Goal: Transaction & Acquisition: Purchase product/service

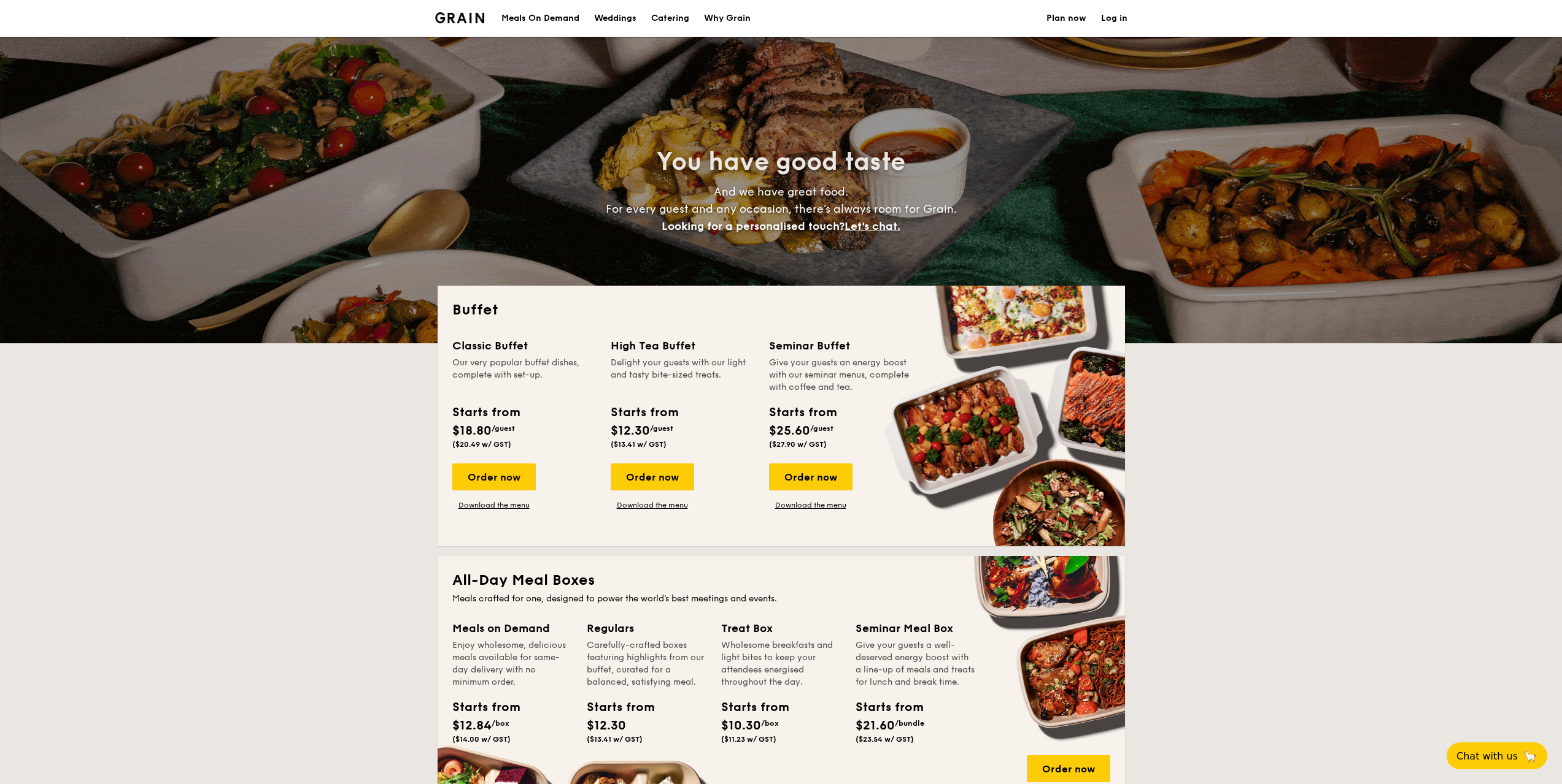
select select
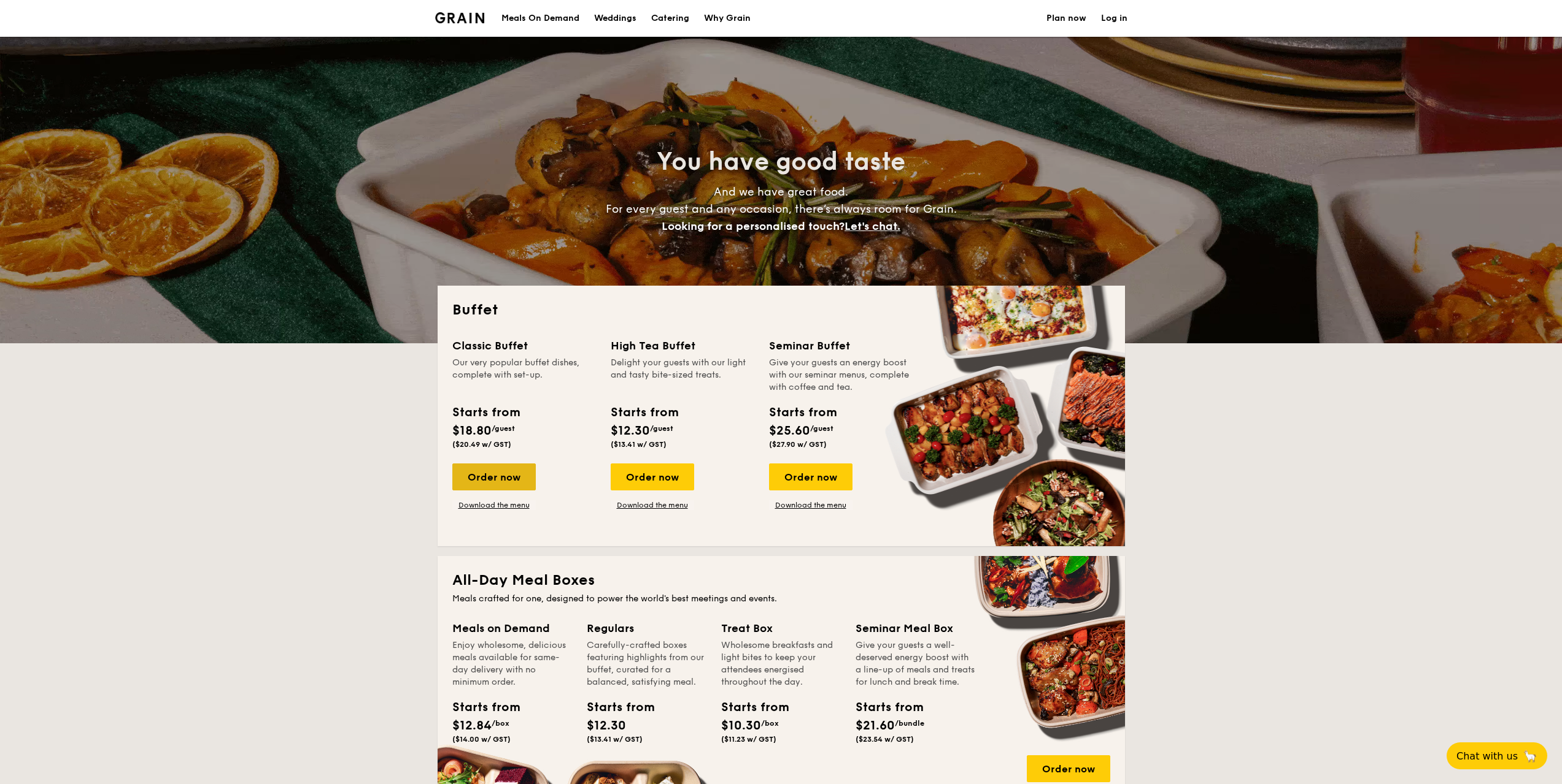
click at [518, 483] on div "Order now" at bounding box center [494, 477] width 84 height 27
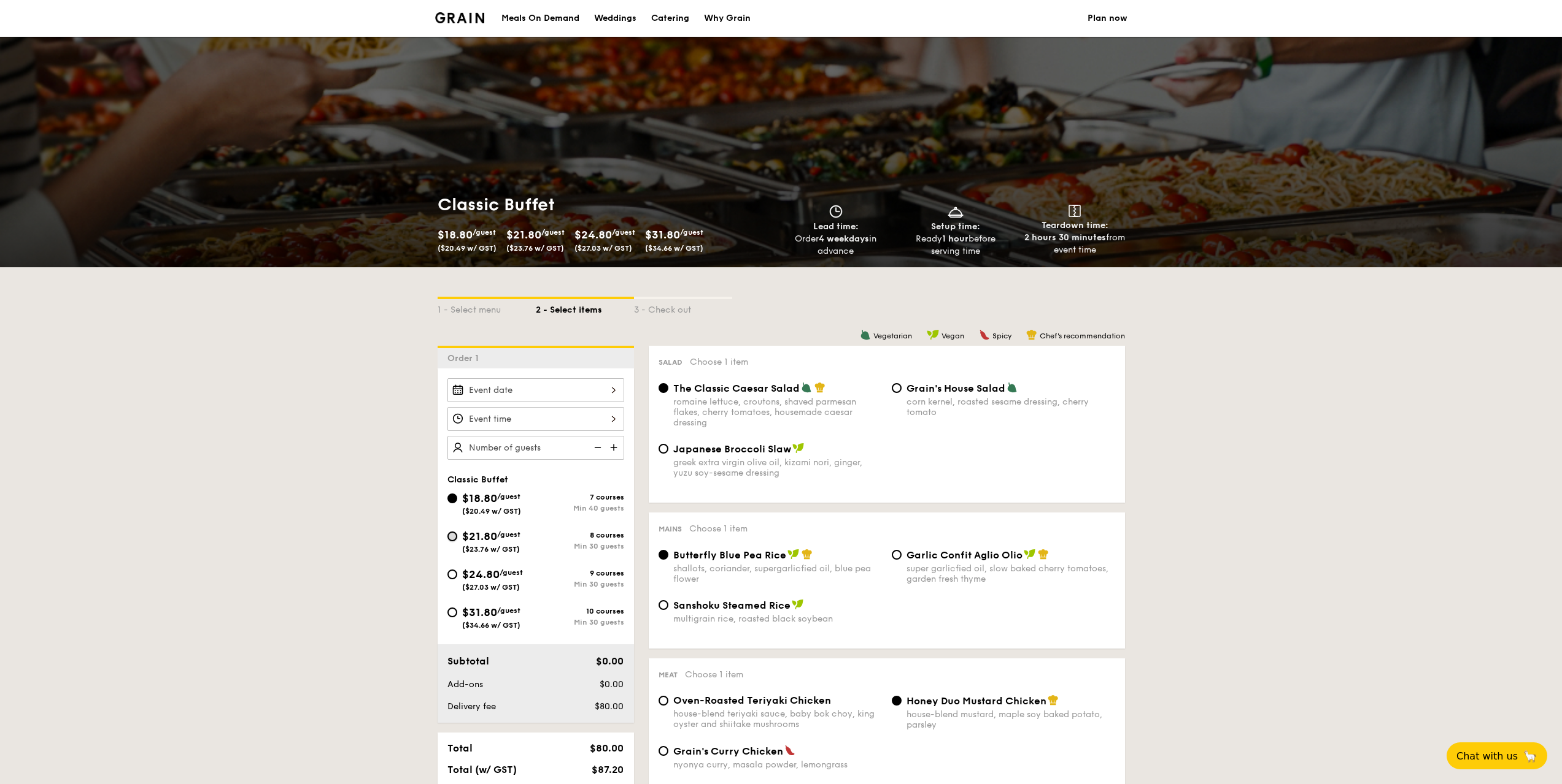
click at [449, 534] on input "$21.80 /guest ($23.76 w/ GST) 8 courses Min 30 guests" at bounding box center [452, 537] width 10 height 10
radio input "true"
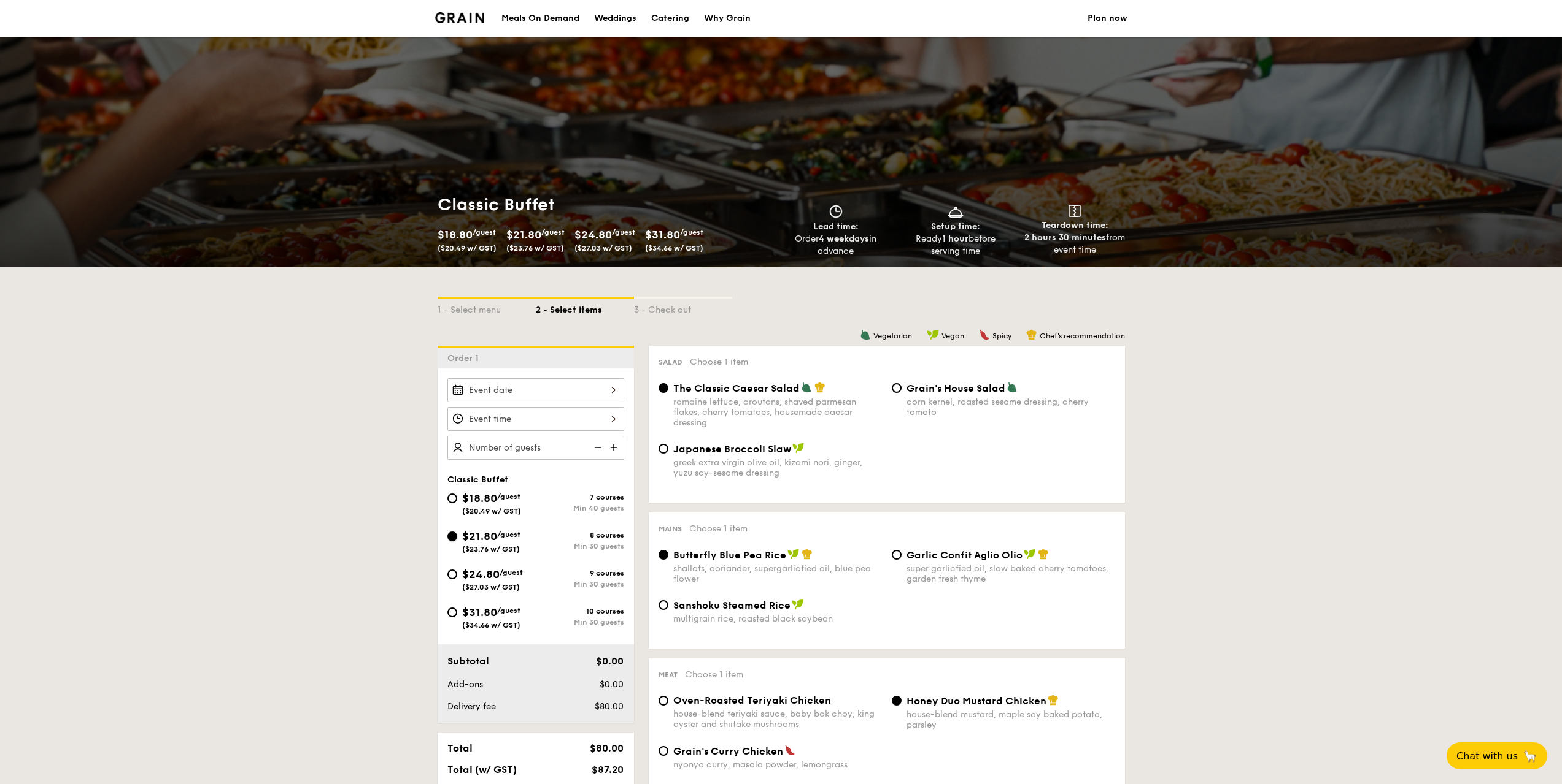
radio input "true"
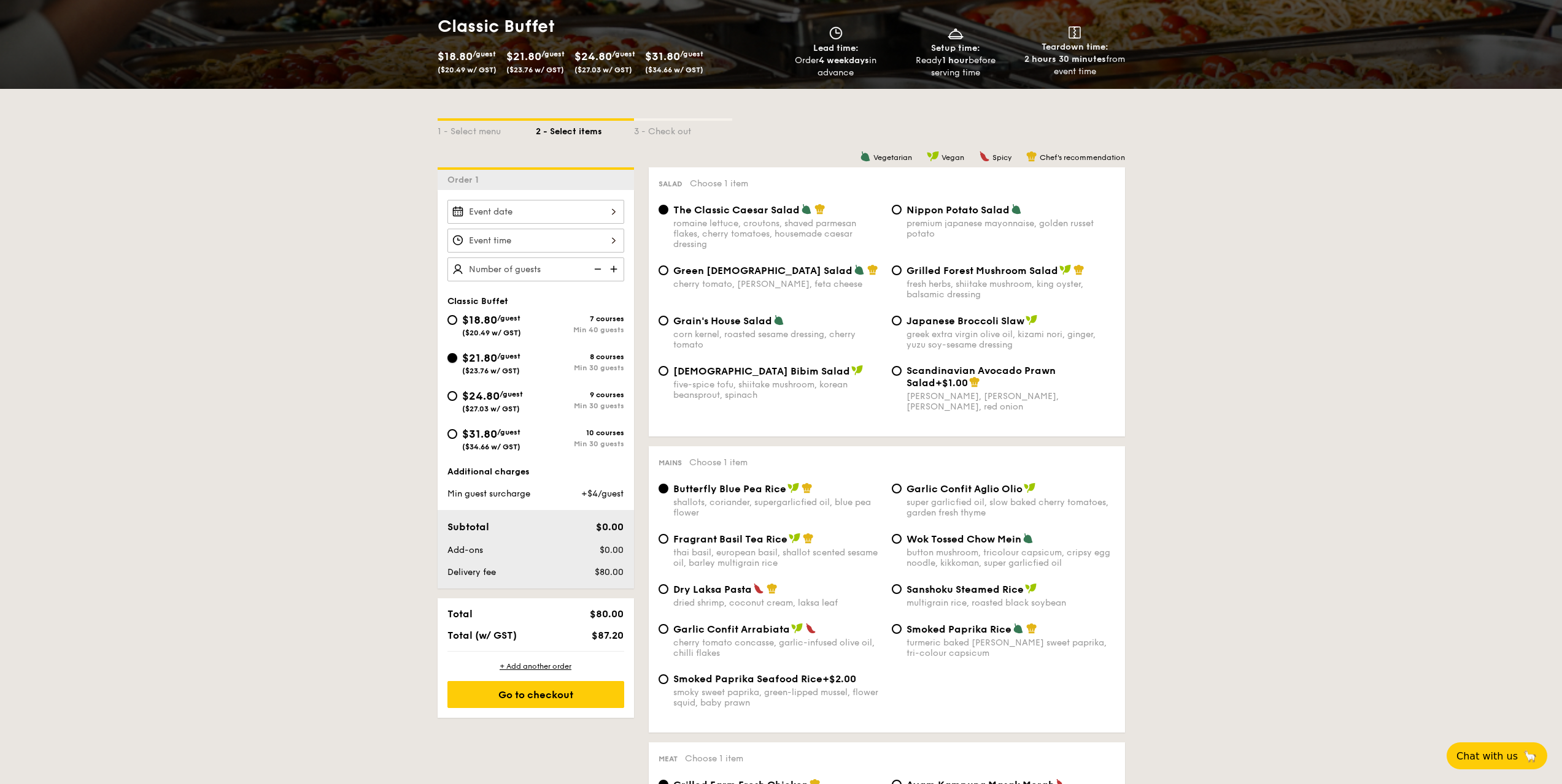
scroll to position [184, 0]
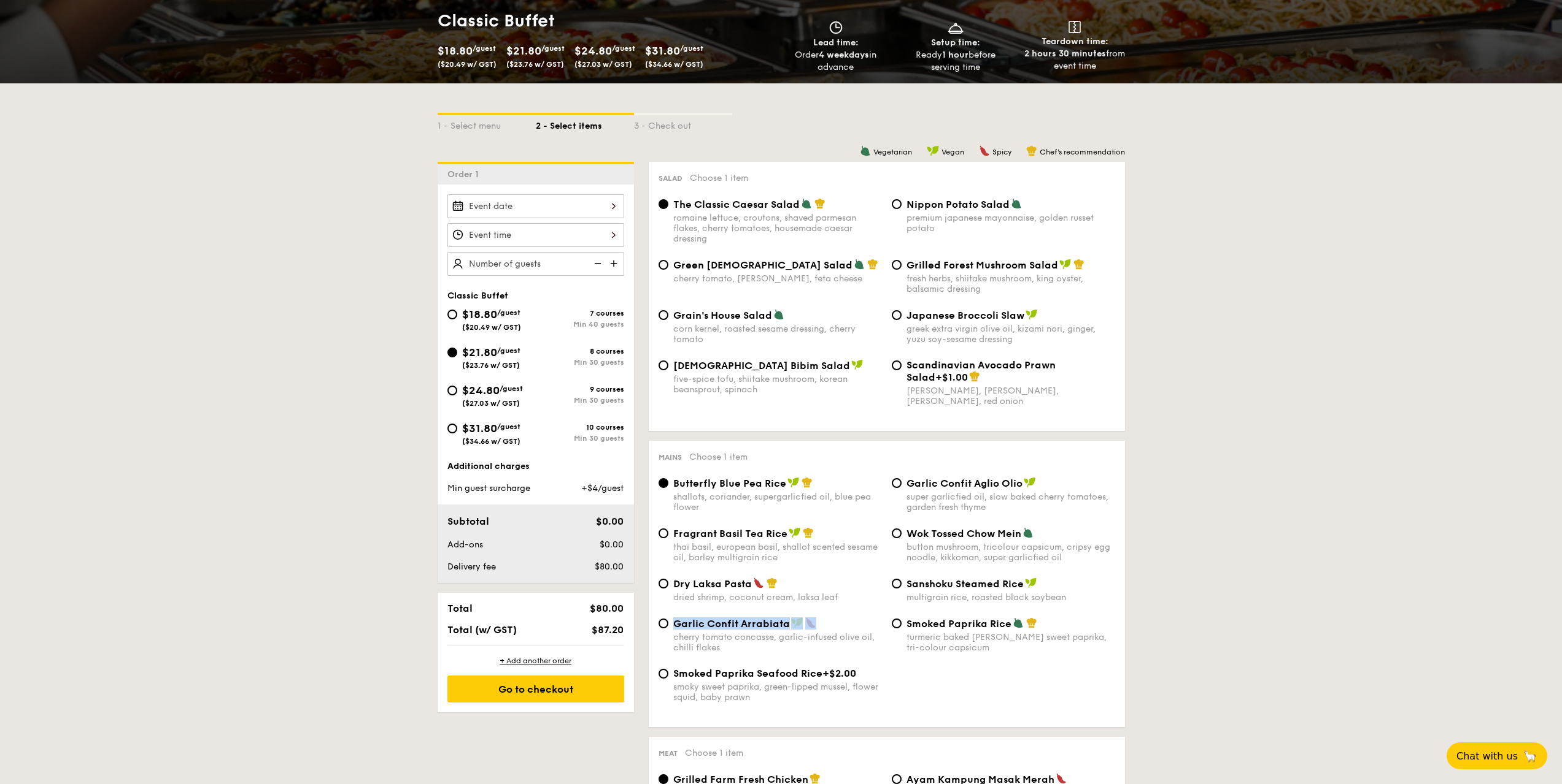
drag, startPoint x: 835, startPoint y: 622, endPoint x: 672, endPoint y: 634, distance: 163.4
click at [672, 634] on div "Garlic Confit Arrabiata cherry tomato concasse, garlic-infused olive oil, chill…" at bounding box center [770, 636] width 233 height 36
drag, startPoint x: 909, startPoint y: 533, endPoint x: 1018, endPoint y: 539, distance: 109.2
click at [1018, 539] on span "Wok Tossed Chow Mein" at bounding box center [964, 533] width 115 height 12
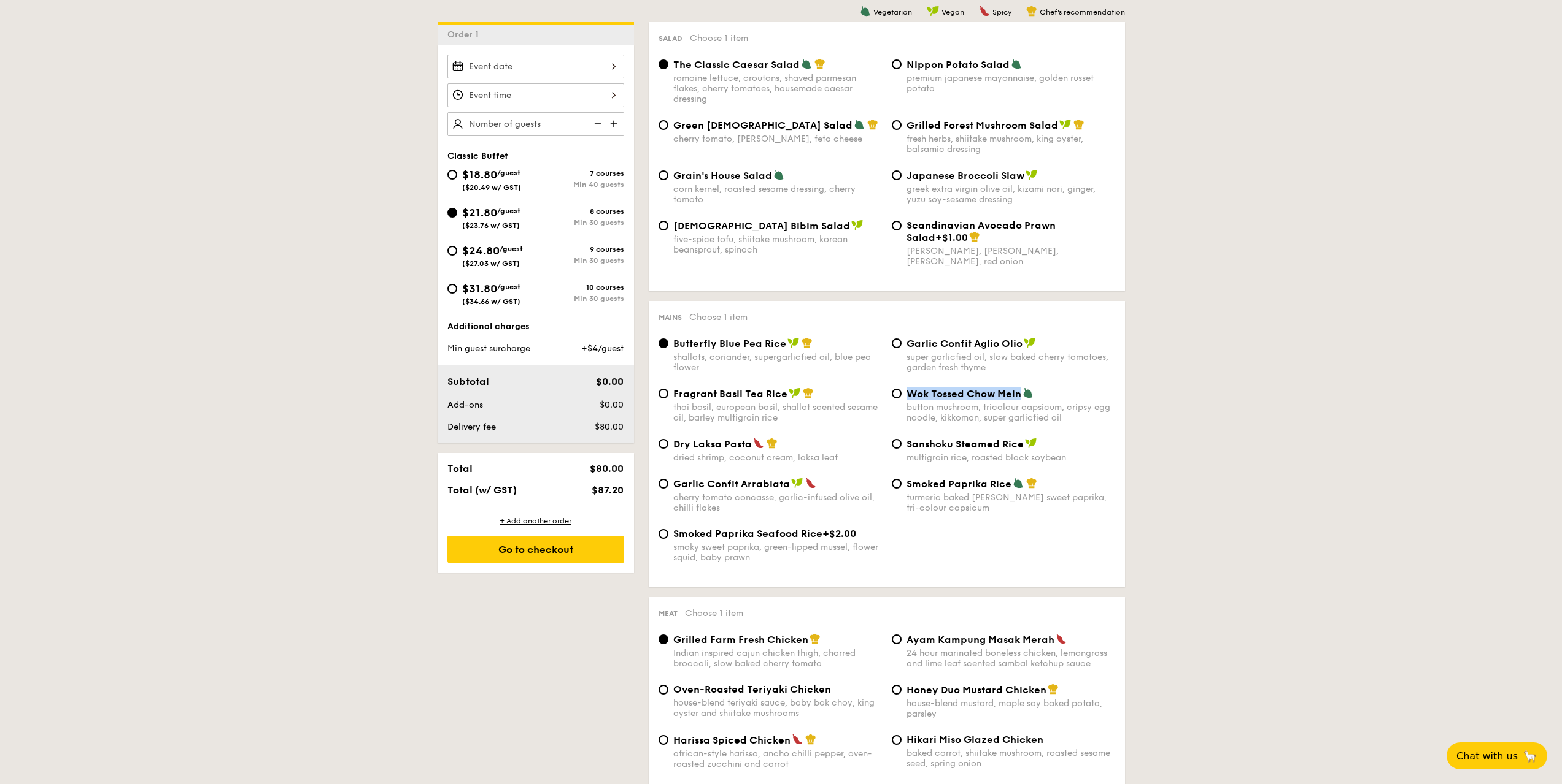
scroll to position [245, 0]
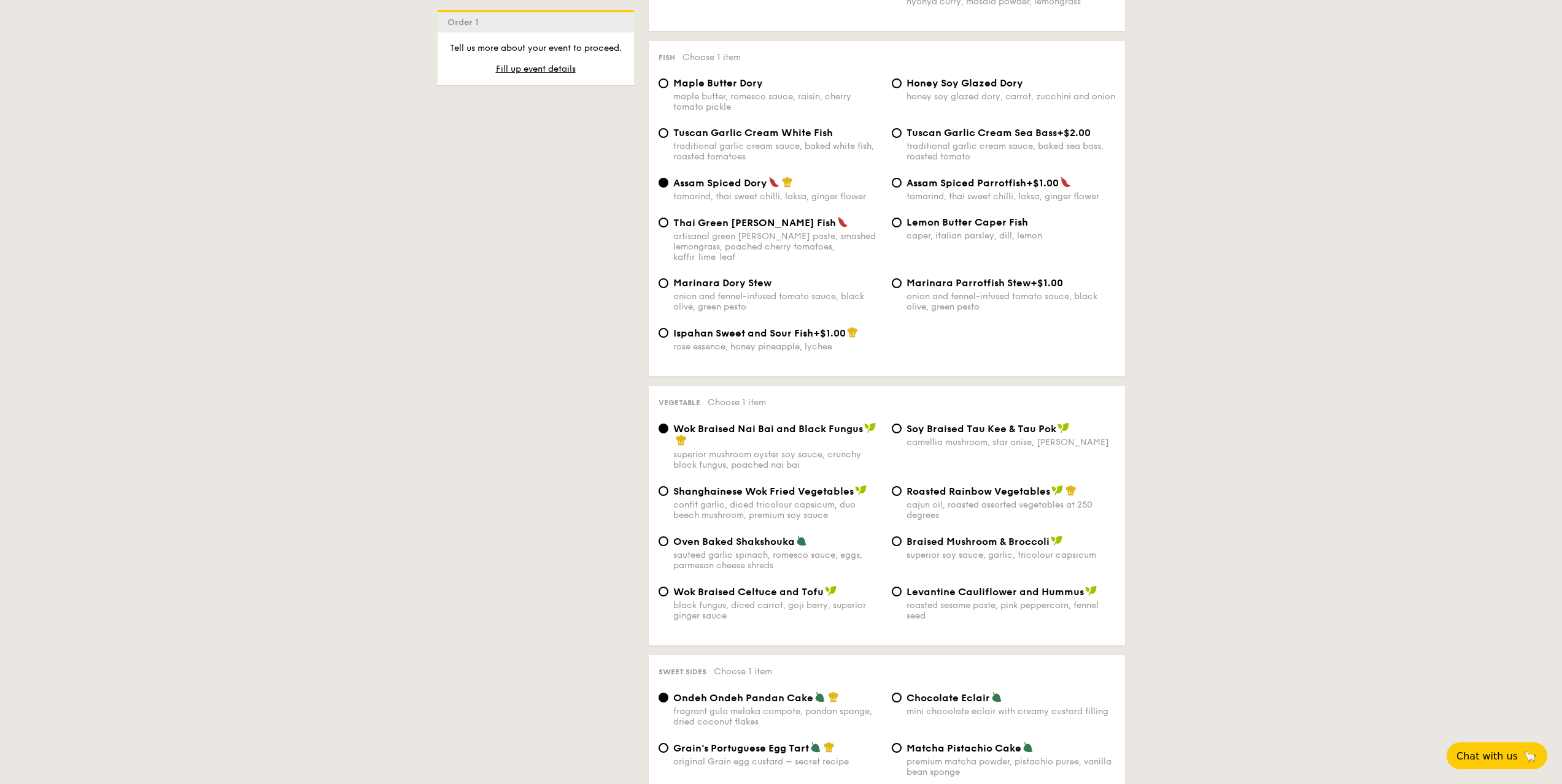
scroll to position [1226, 0]
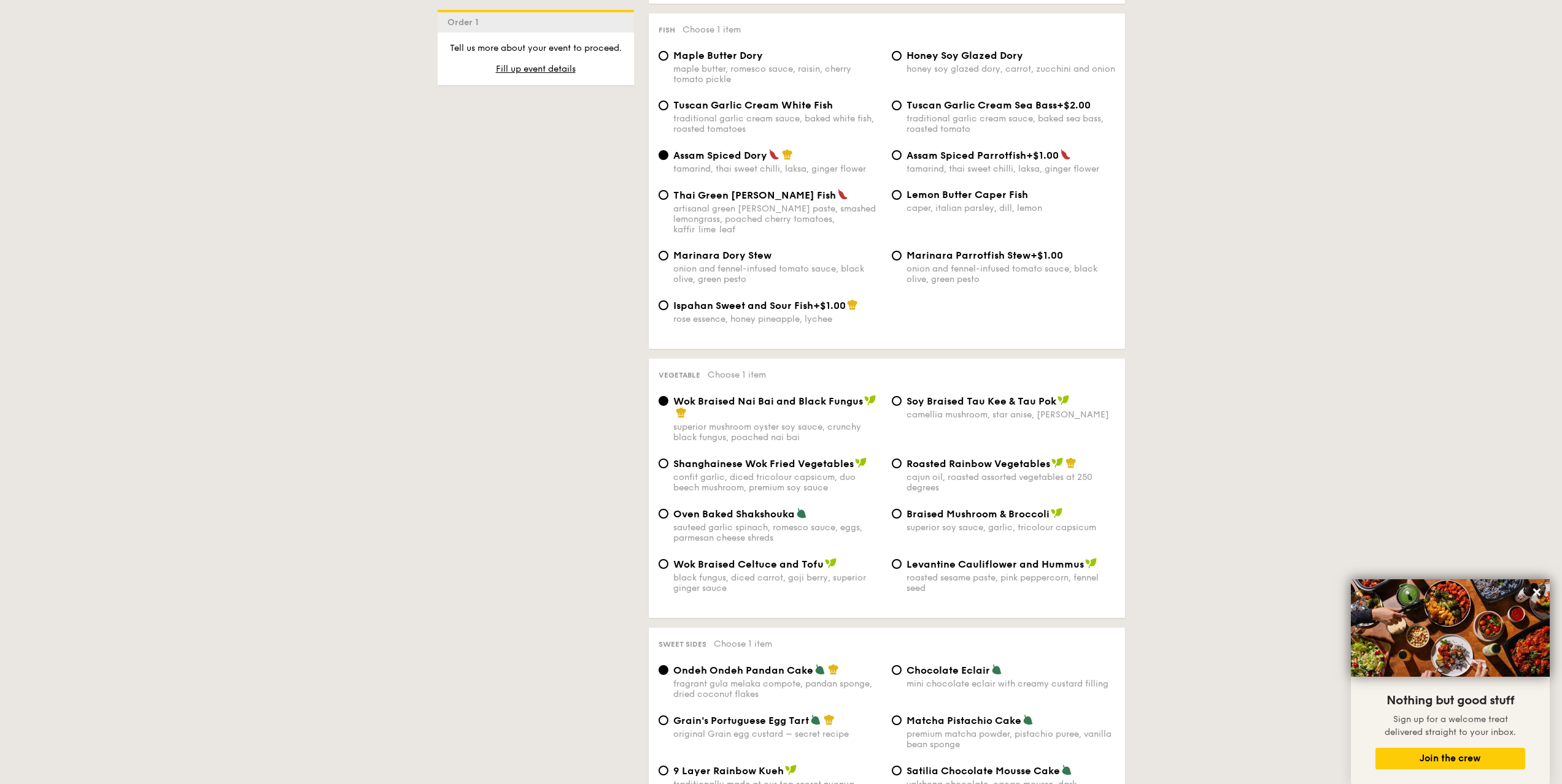
click at [904, 508] on div "Braised Mushroom & Broccoli superior soy sauce, garlic, tricolour capsicum" at bounding box center [1003, 520] width 233 height 26
click at [895, 509] on input "Braised Mushroom & Broccoli superior soy sauce, garlic, tricolour capsicum" at bounding box center [896, 513] width 10 height 10
radio input "true"
click at [889, 458] on div "Roasted Rainbow Vegetables cajun oil, roasted assorted vegetables at 250 degrees" at bounding box center [1003, 476] width 233 height 36
click at [900, 458] on div "Roasted Rainbow Vegetables cajun oil, roasted assorted vegetables at 250 degrees" at bounding box center [1003, 476] width 233 height 36
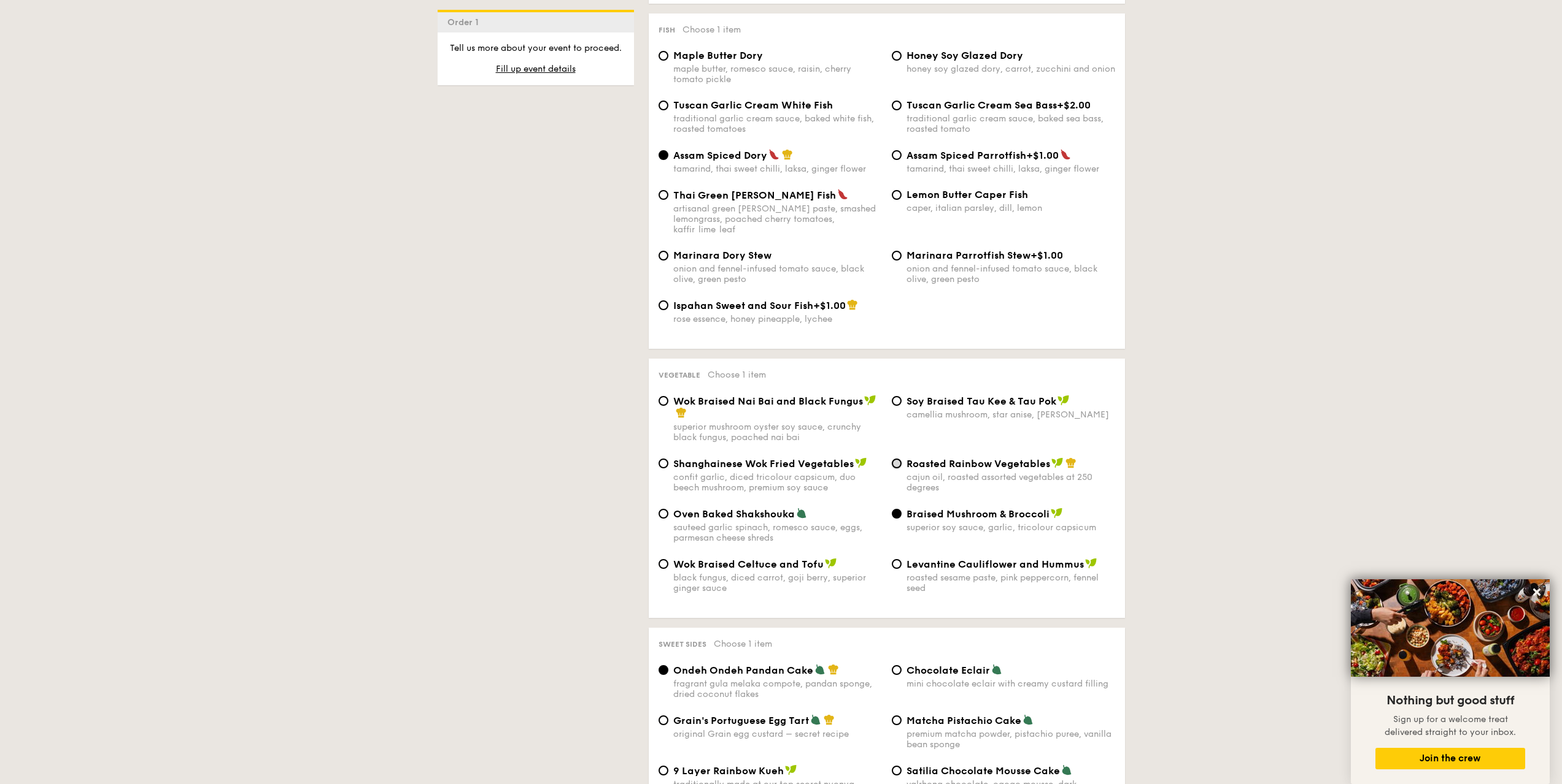
click at [899, 458] on input "Roasted Rainbow Vegetables cajun oil, roasted assorted vegetables at 250 degrees" at bounding box center [896, 463] width 10 height 10
radio input "true"
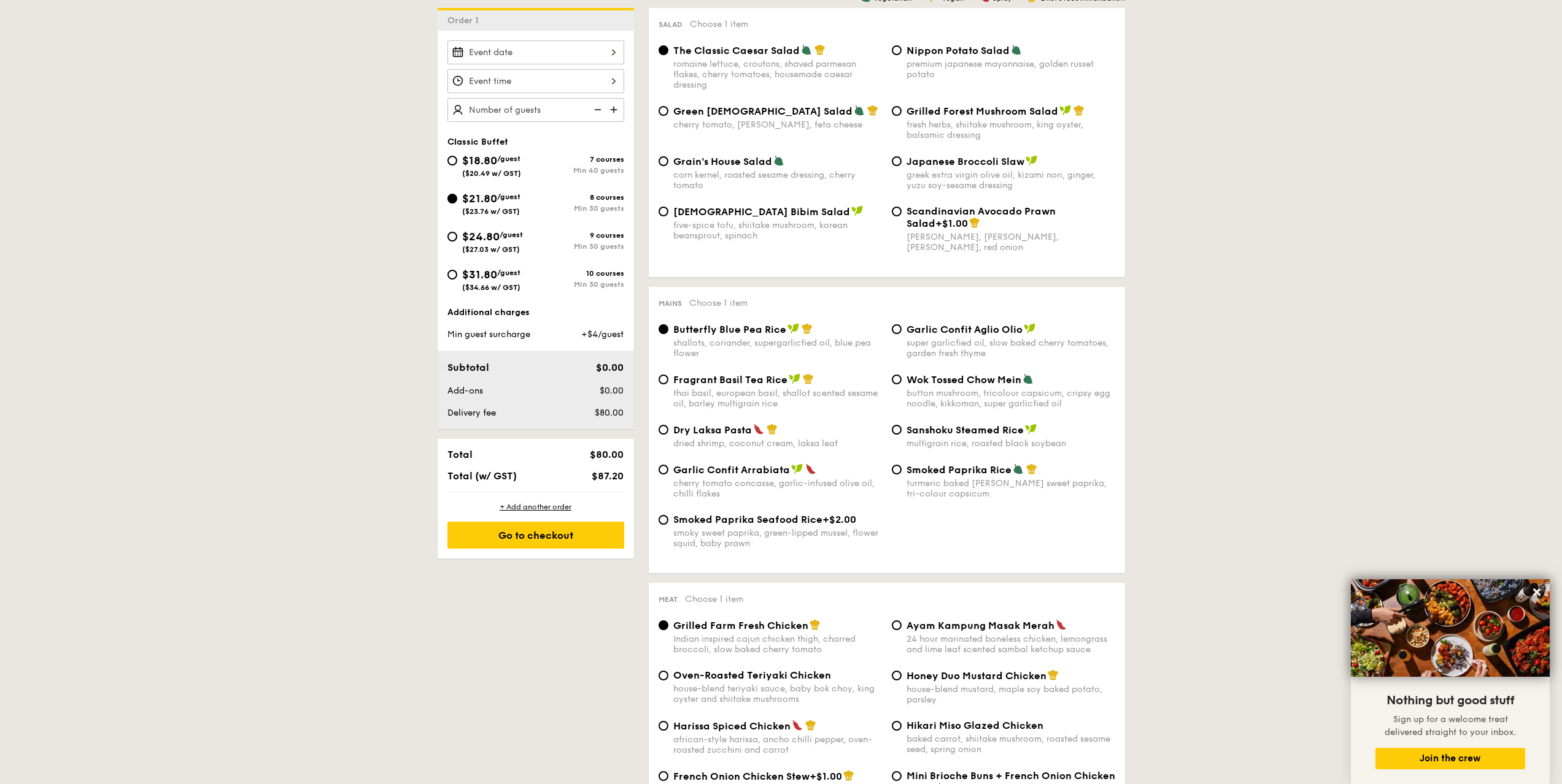
scroll to position [368, 0]
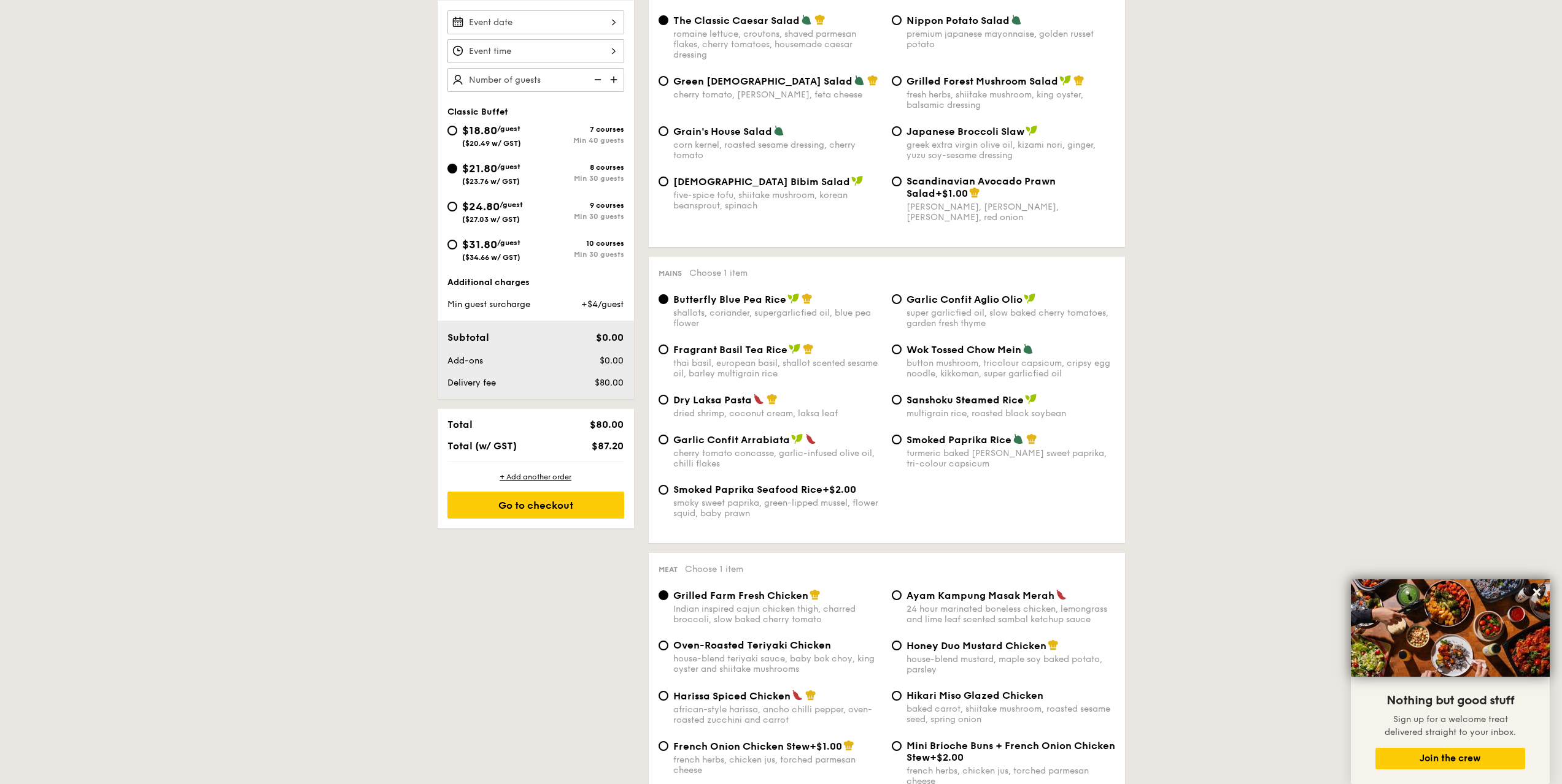
click at [710, 351] on span "Fragrant Basil Tea Rice" at bounding box center [730, 349] width 115 height 12
click at [668, 351] on input "Fragrant Basil Tea Rice thai basil, european basil, shallot scented sesame oil,…" at bounding box center [663, 349] width 10 height 10
radio input "true"
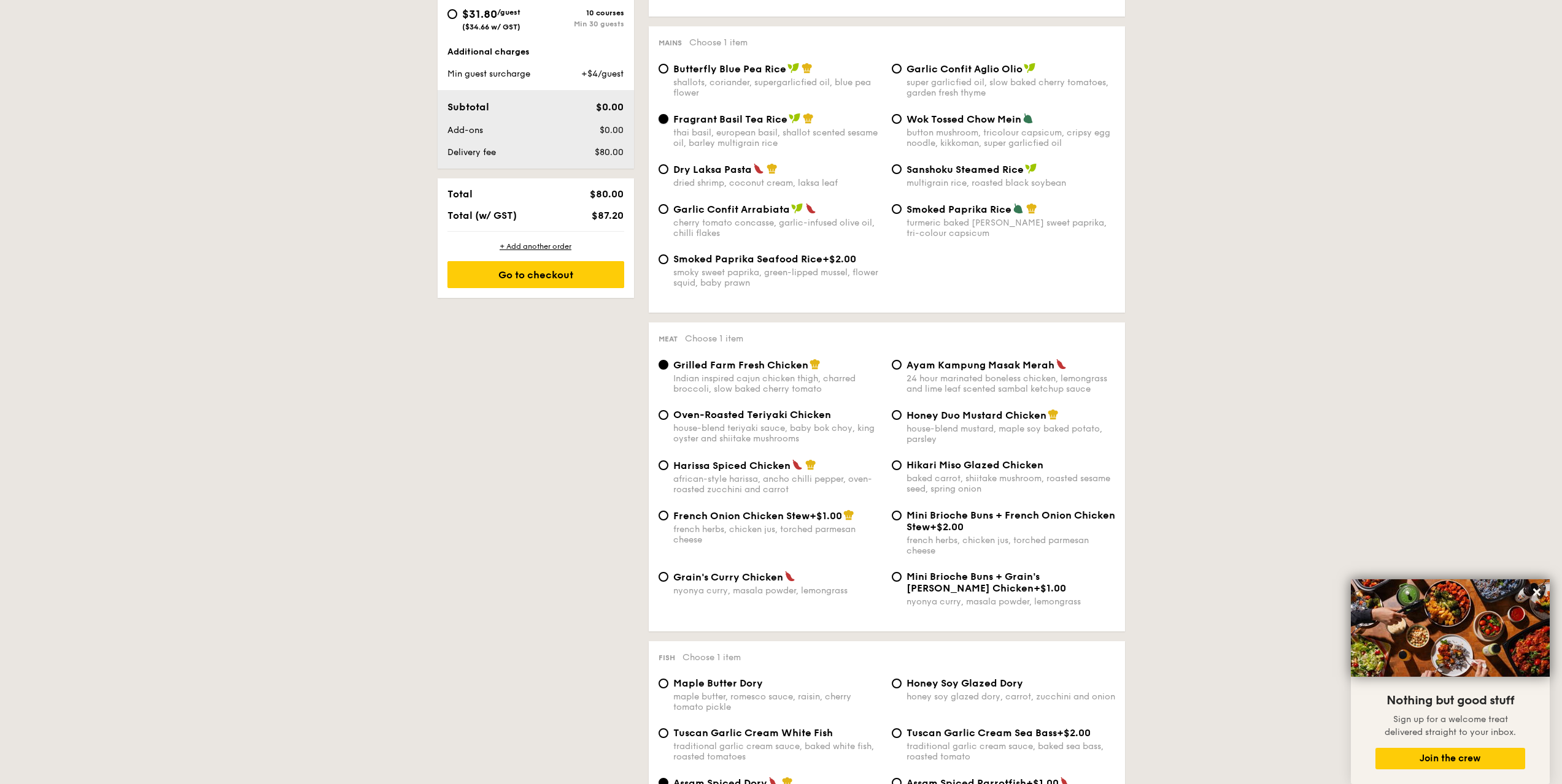
scroll to position [613, 0]
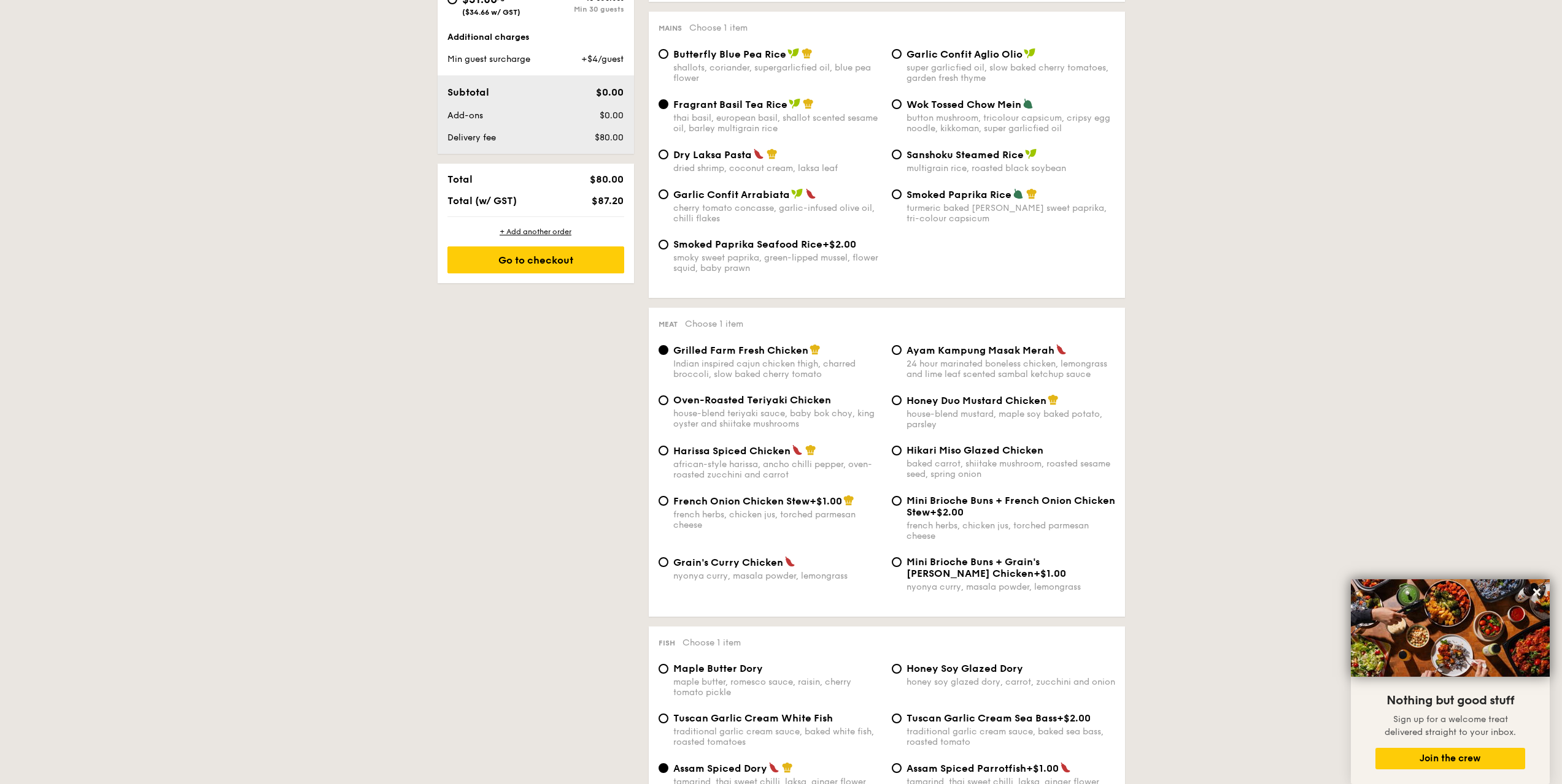
click at [768, 404] on span "Oven-Roasted Teriyaki Chicken" at bounding box center [752, 400] width 158 height 12
click at [668, 404] on input "Oven-Roasted Teriyaki Chicken house-blend teriyaki sauce, baby bok choy, king o…" at bounding box center [663, 401] width 10 height 10
radio input "true"
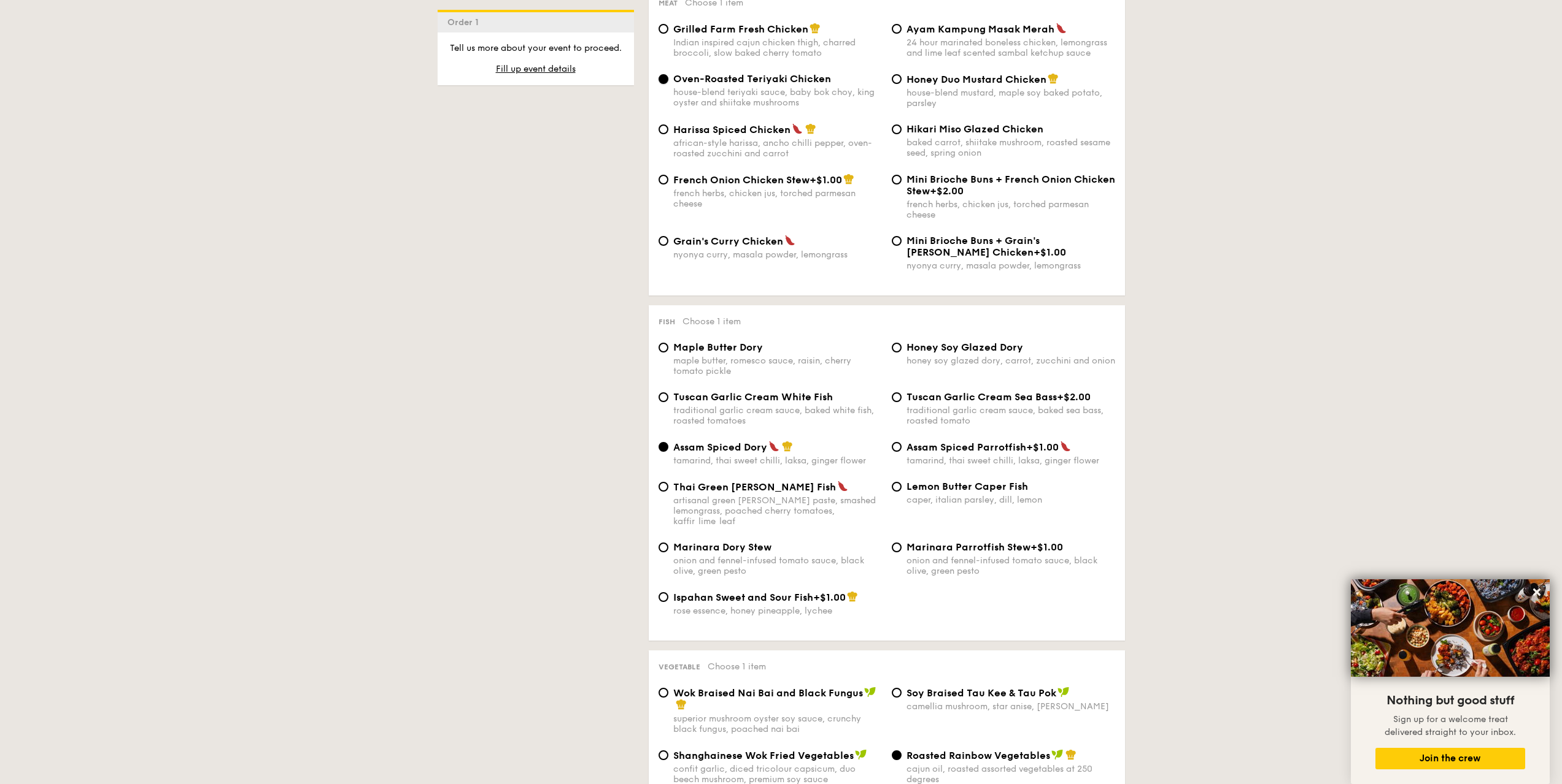
scroll to position [920, 0]
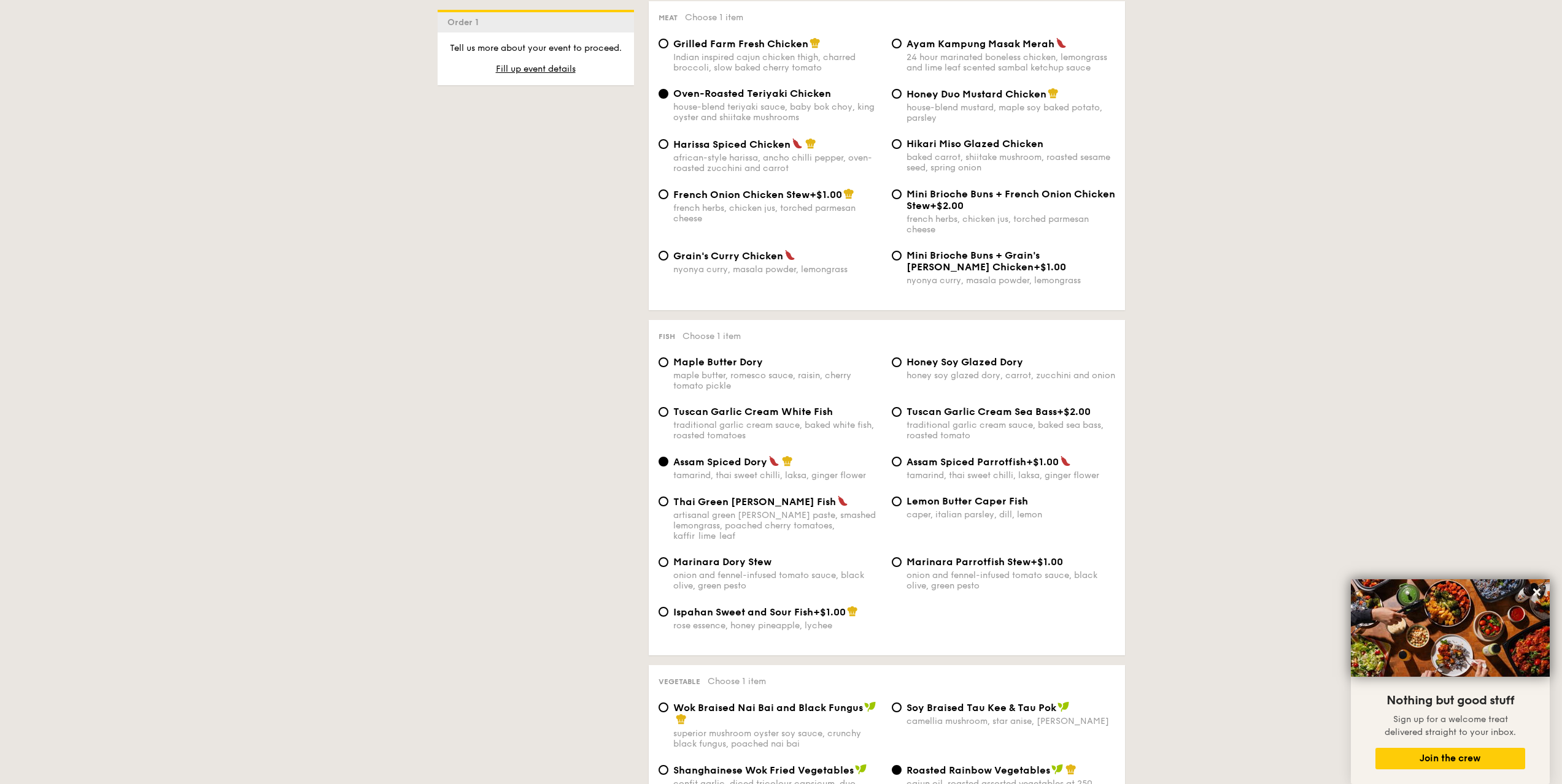
click at [716, 499] on span "Thai Green [PERSON_NAME] Fish" at bounding box center [754, 502] width 162 height 12
click at [668, 499] on input "Thai Green [PERSON_NAME] Fish artisanal green [PERSON_NAME] paste, smashed lemo…" at bounding box center [663, 501] width 10 height 10
radio input "true"
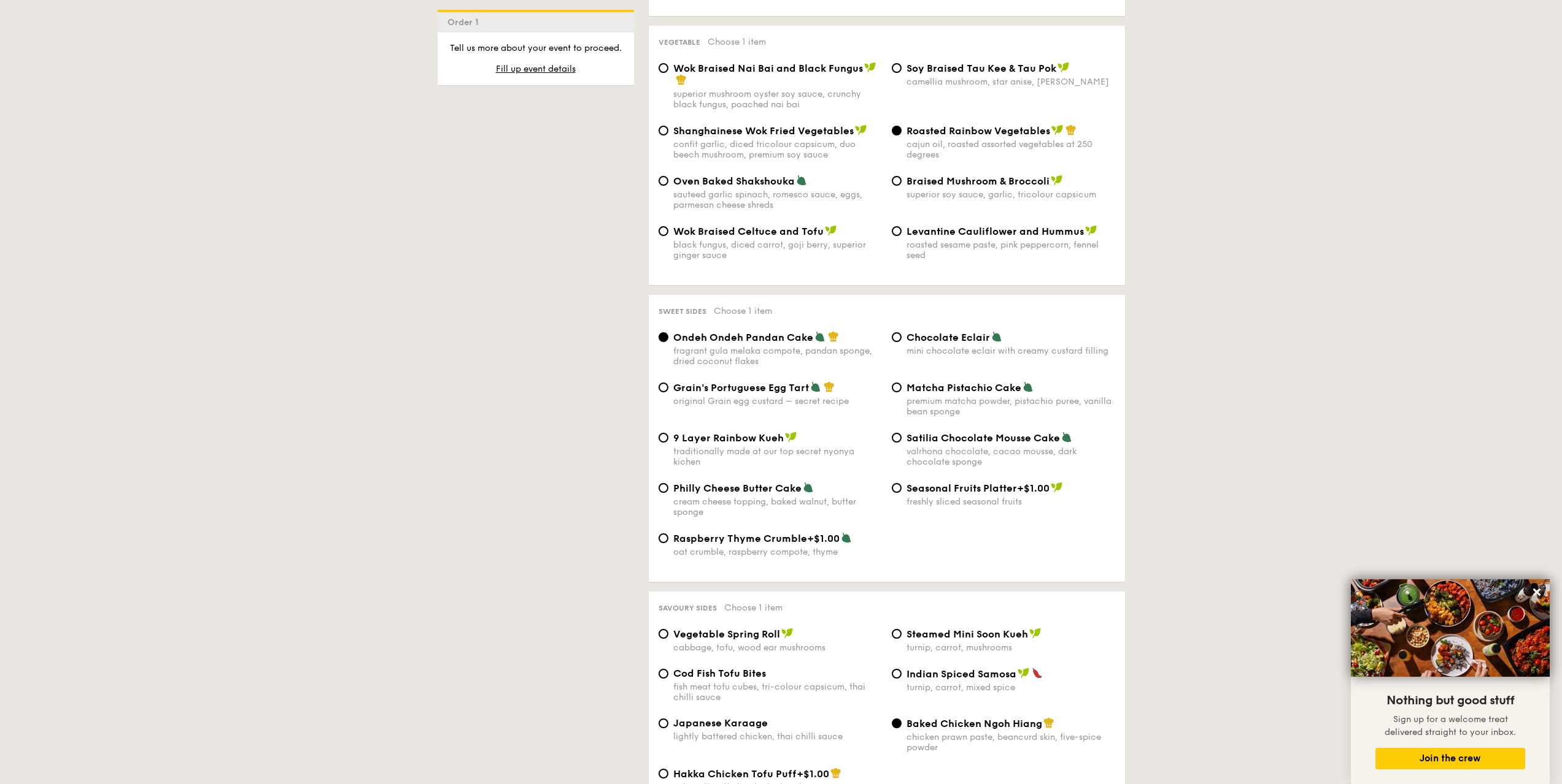
scroll to position [1594, 0]
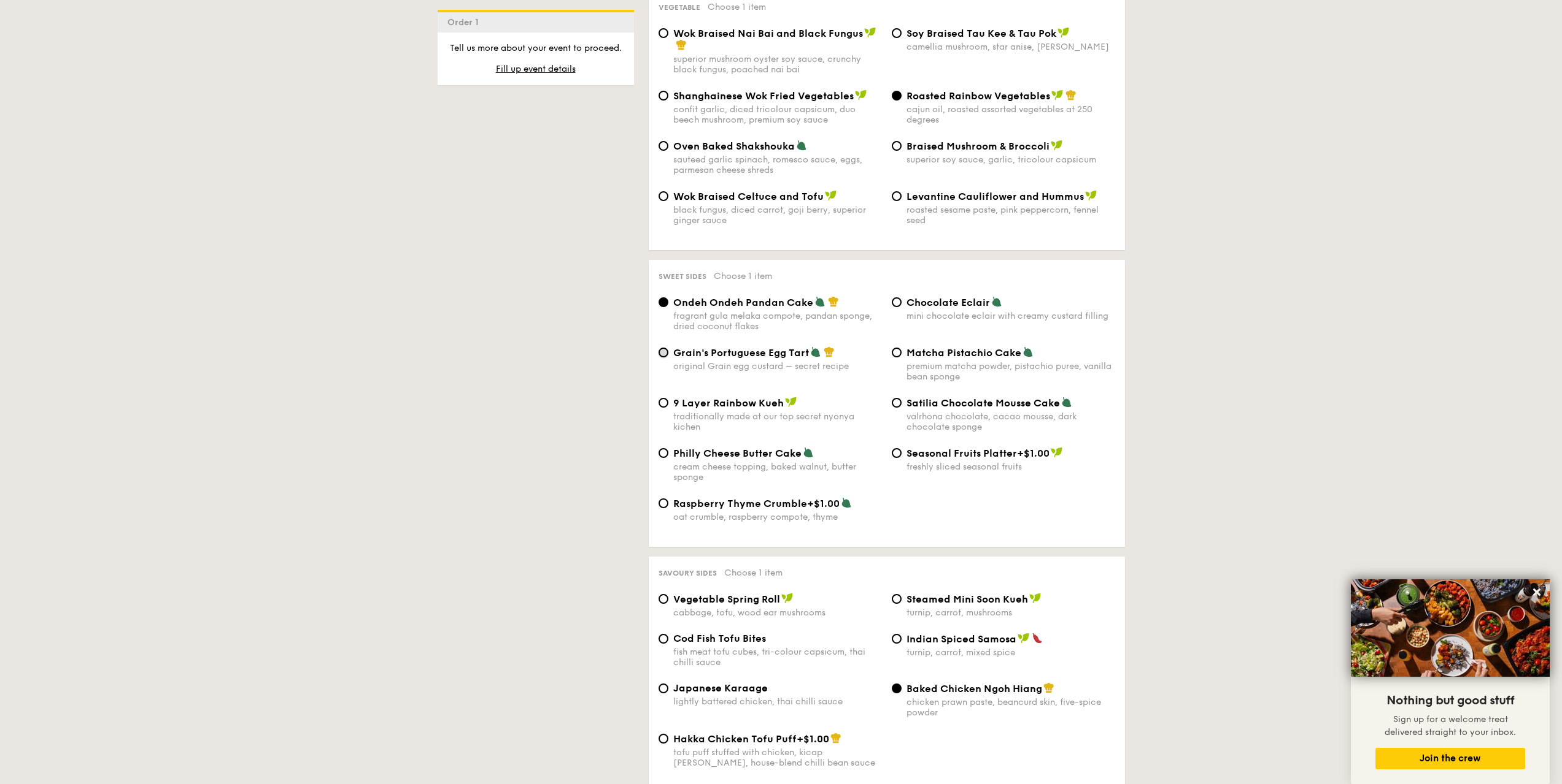
click at [666, 348] on input "Grain's Portuguese Egg Tart original Grain egg custard – secret recipe" at bounding box center [663, 353] width 10 height 10
radio input "true"
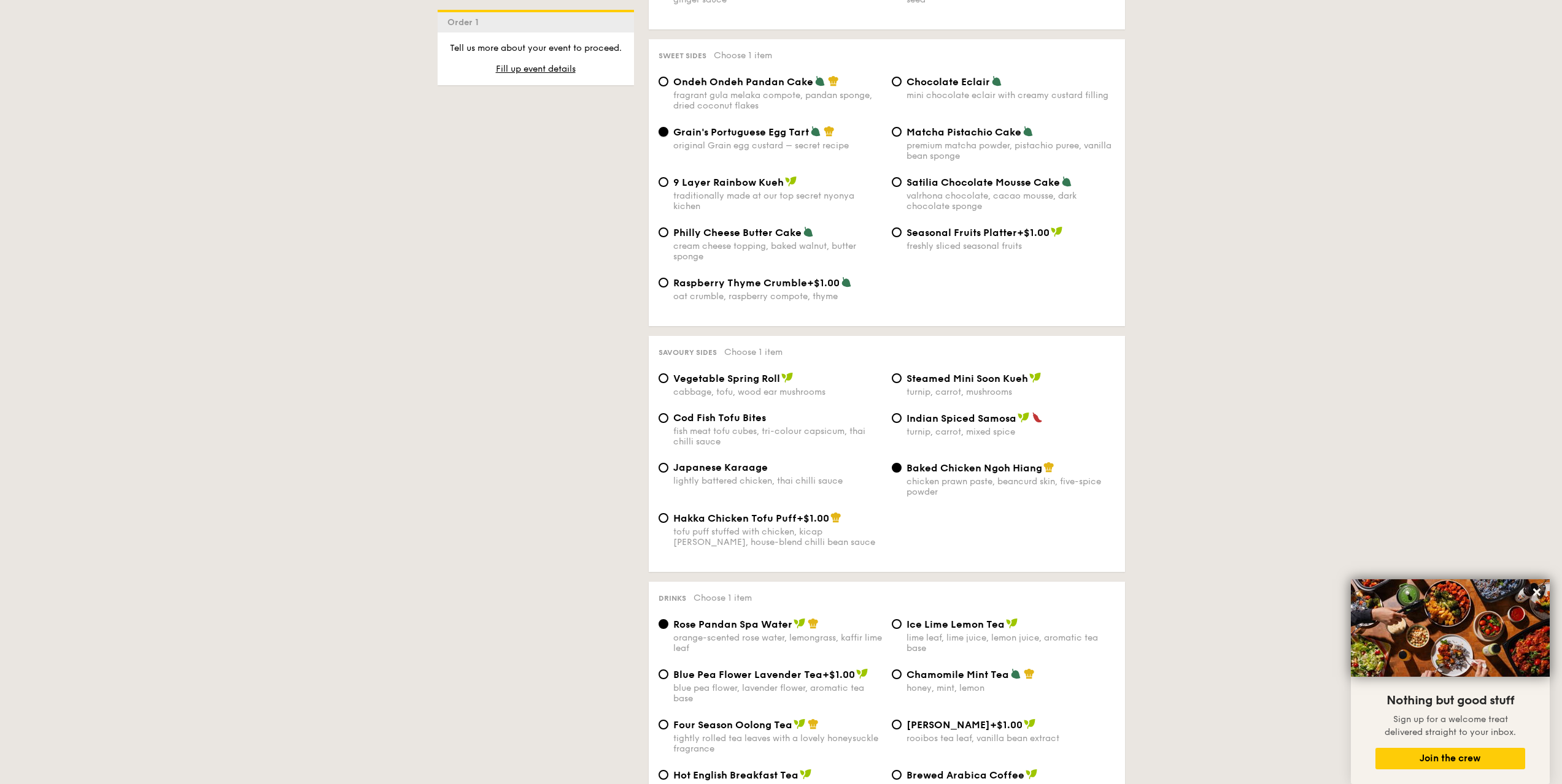
scroll to position [1840, 0]
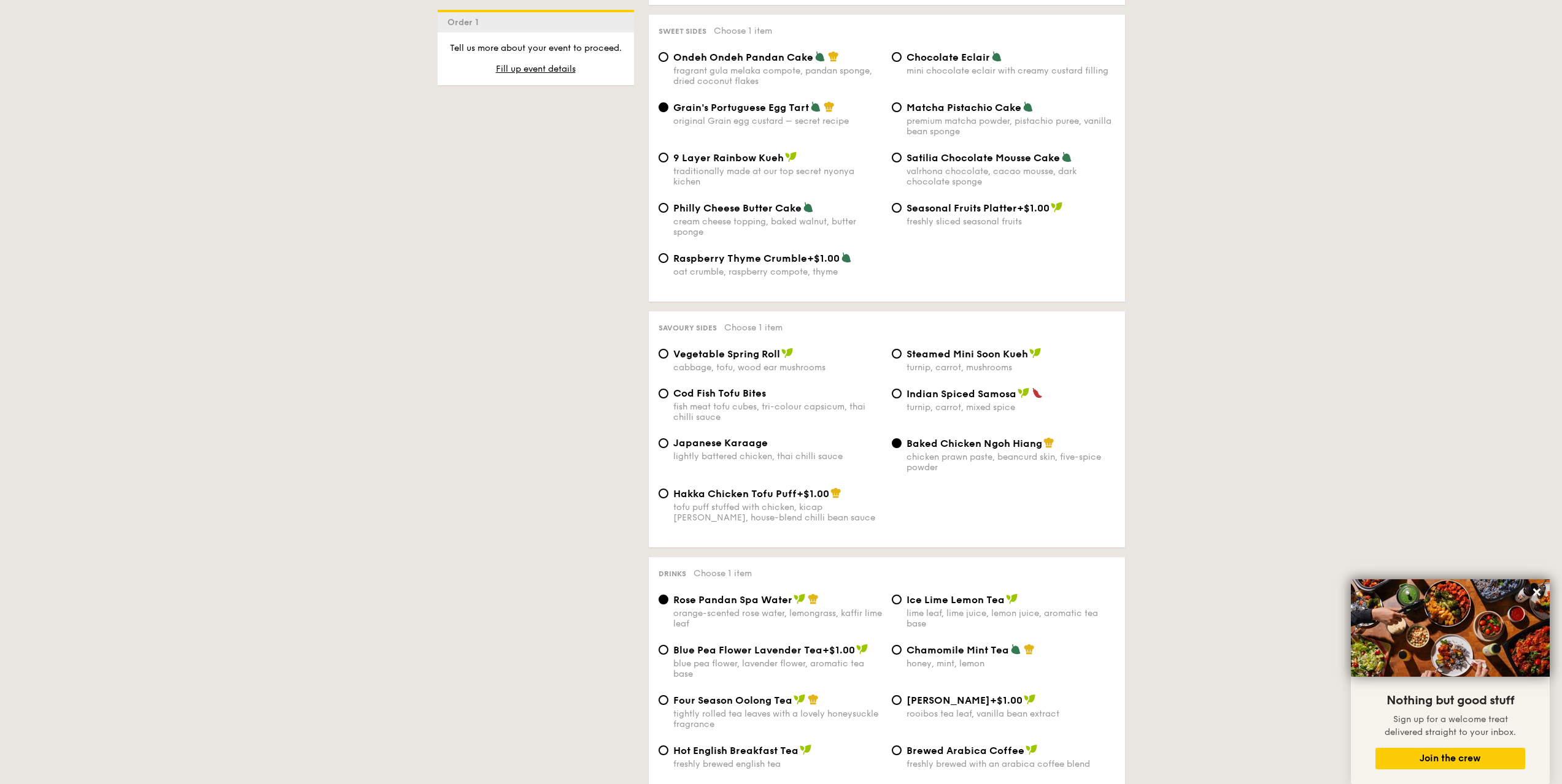
click at [722, 387] on span "Cod Fish Tofu Bites" at bounding box center [719, 393] width 93 height 12
click at [668, 389] on input "Cod Fish Tofu Bites fish meat tofu cubes, tri-colour capsicum, thai chilli sauce" at bounding box center [663, 394] width 10 height 10
radio input "true"
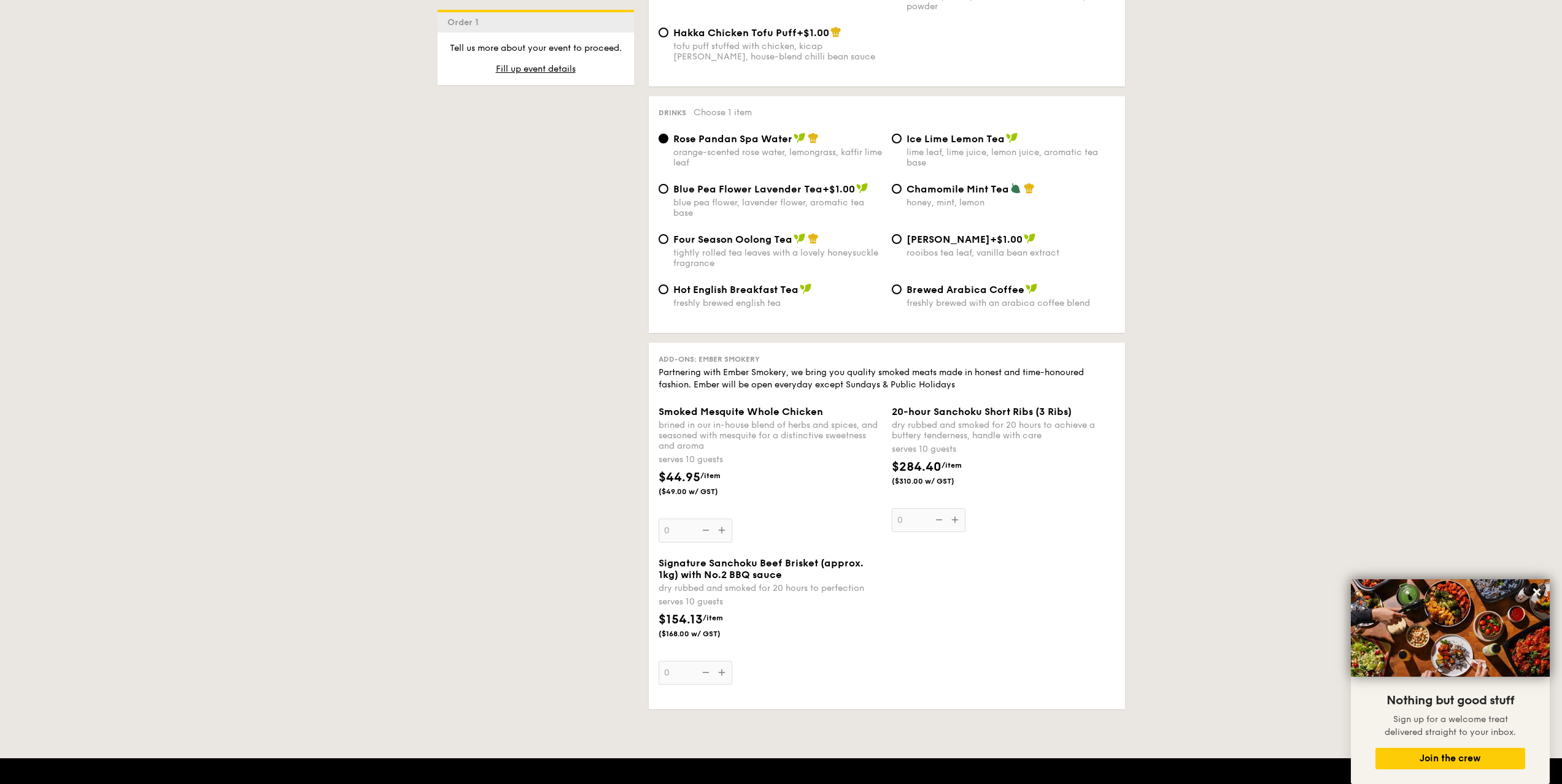
scroll to position [2269, 0]
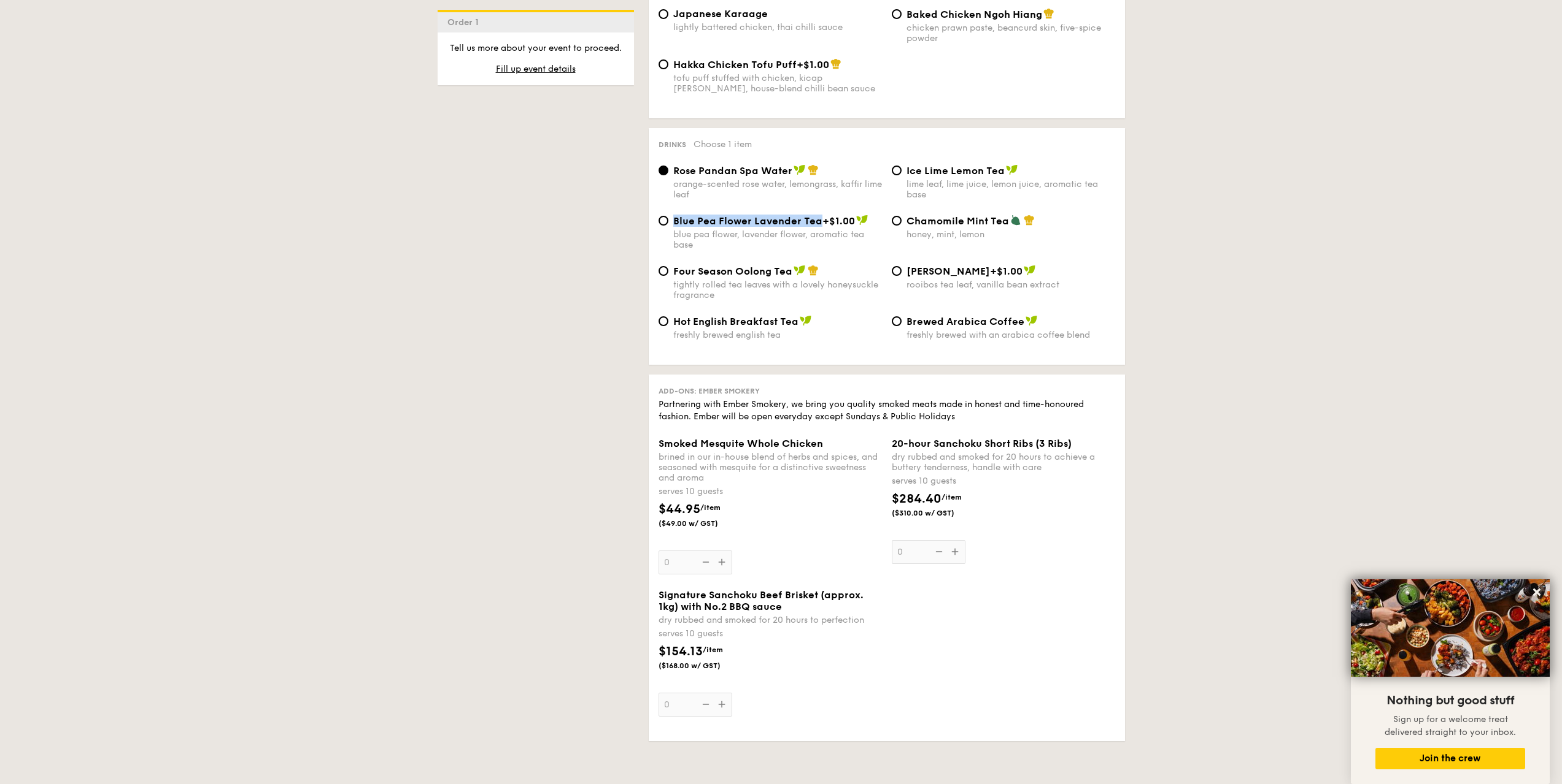
drag, startPoint x: 675, startPoint y: 210, endPoint x: 819, endPoint y: 208, distance: 144.0
click at [819, 215] on div "Blue Pea Flower Lavender Tea +$1.00" at bounding box center [778, 221] width 209 height 12
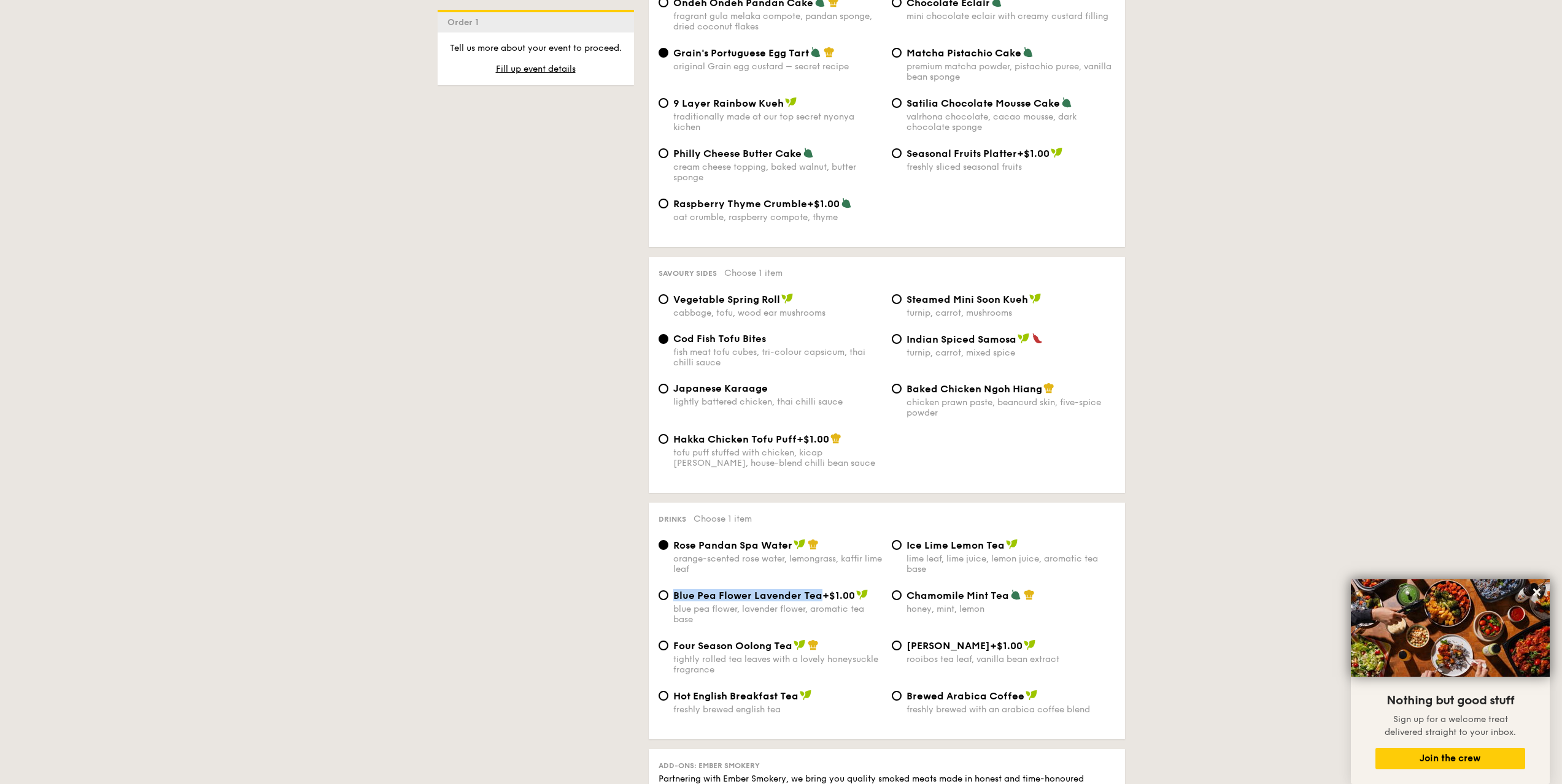
scroll to position [1901, 0]
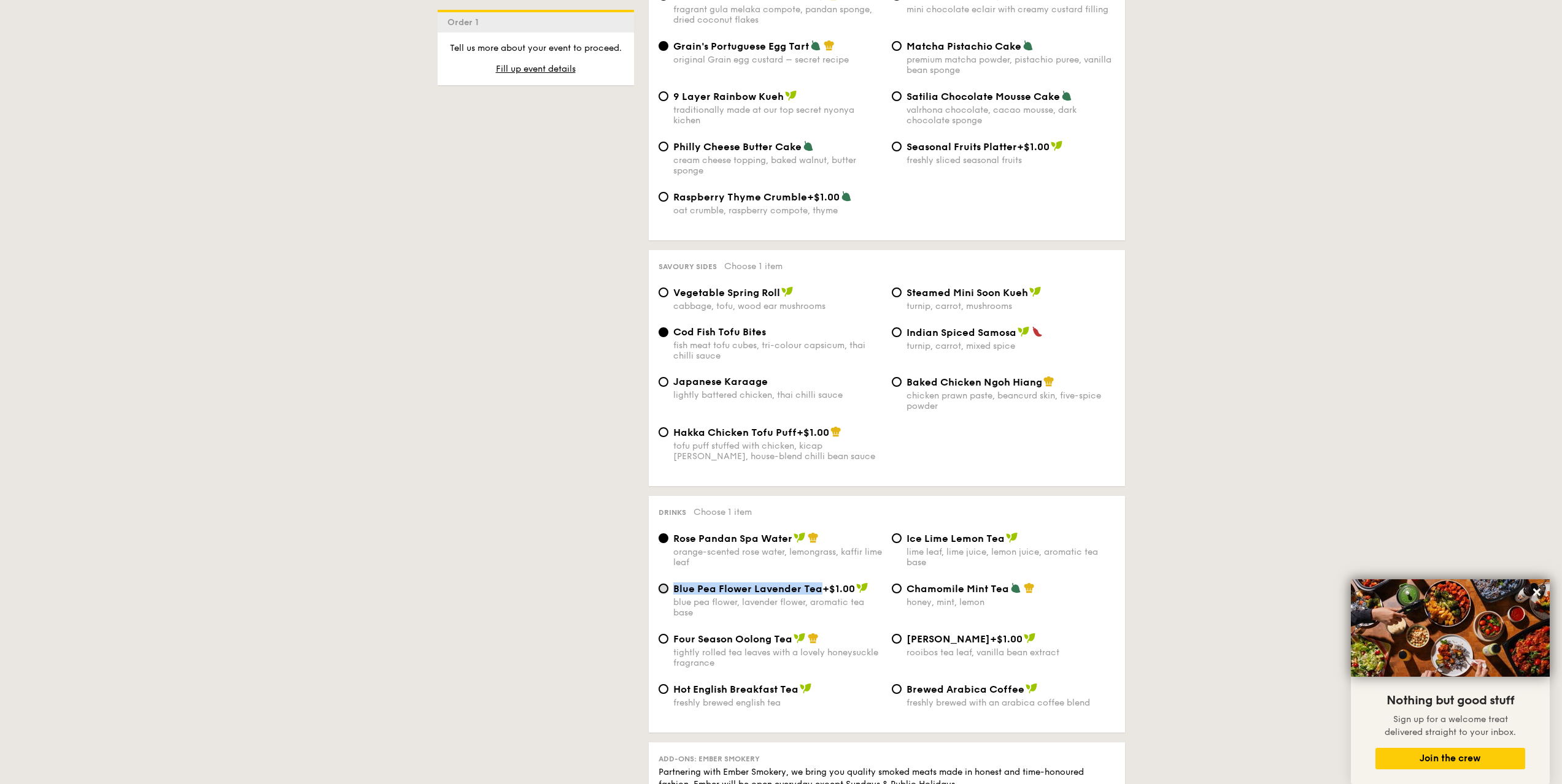
click at [660, 584] on input "Blue Pea Flower Lavender Tea +$1.00 blue pea flower, lavender flower, aromatic …" at bounding box center [663, 588] width 10 height 10
radio input "true"
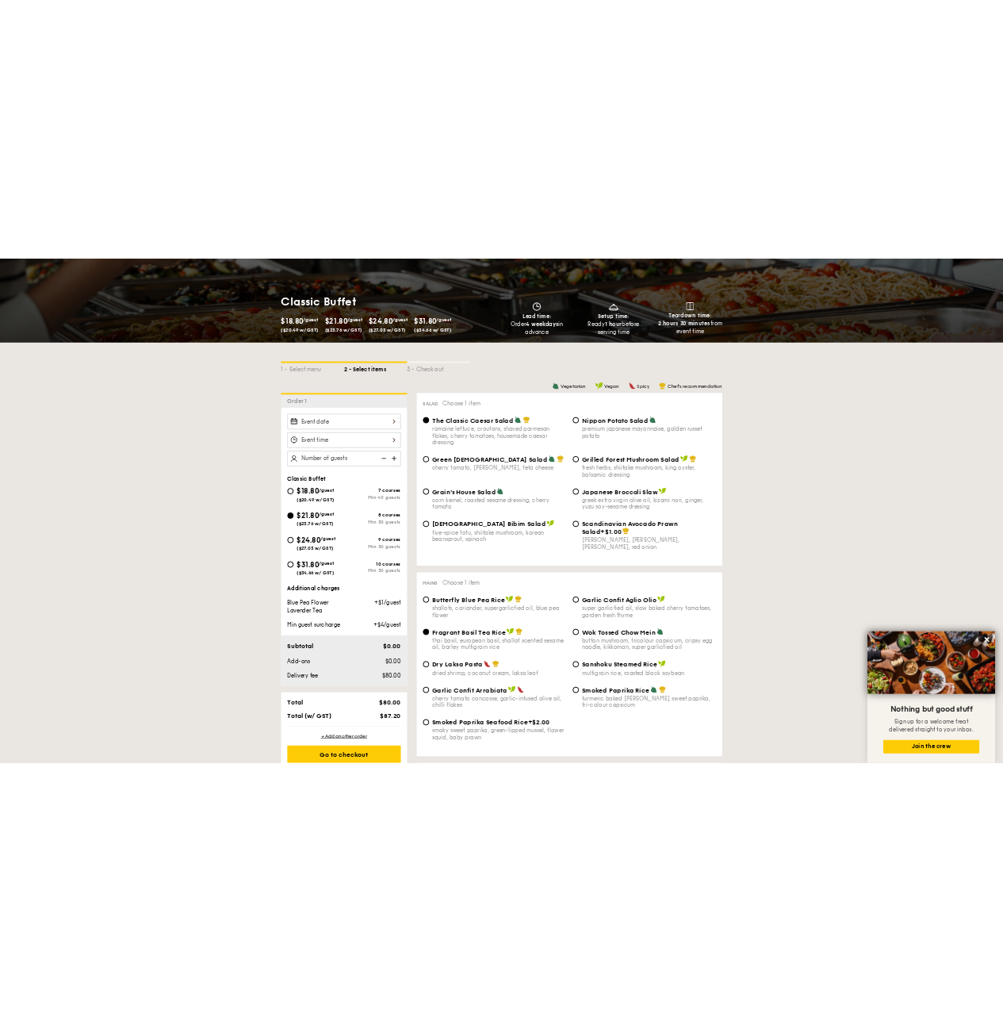
scroll to position [147, 0]
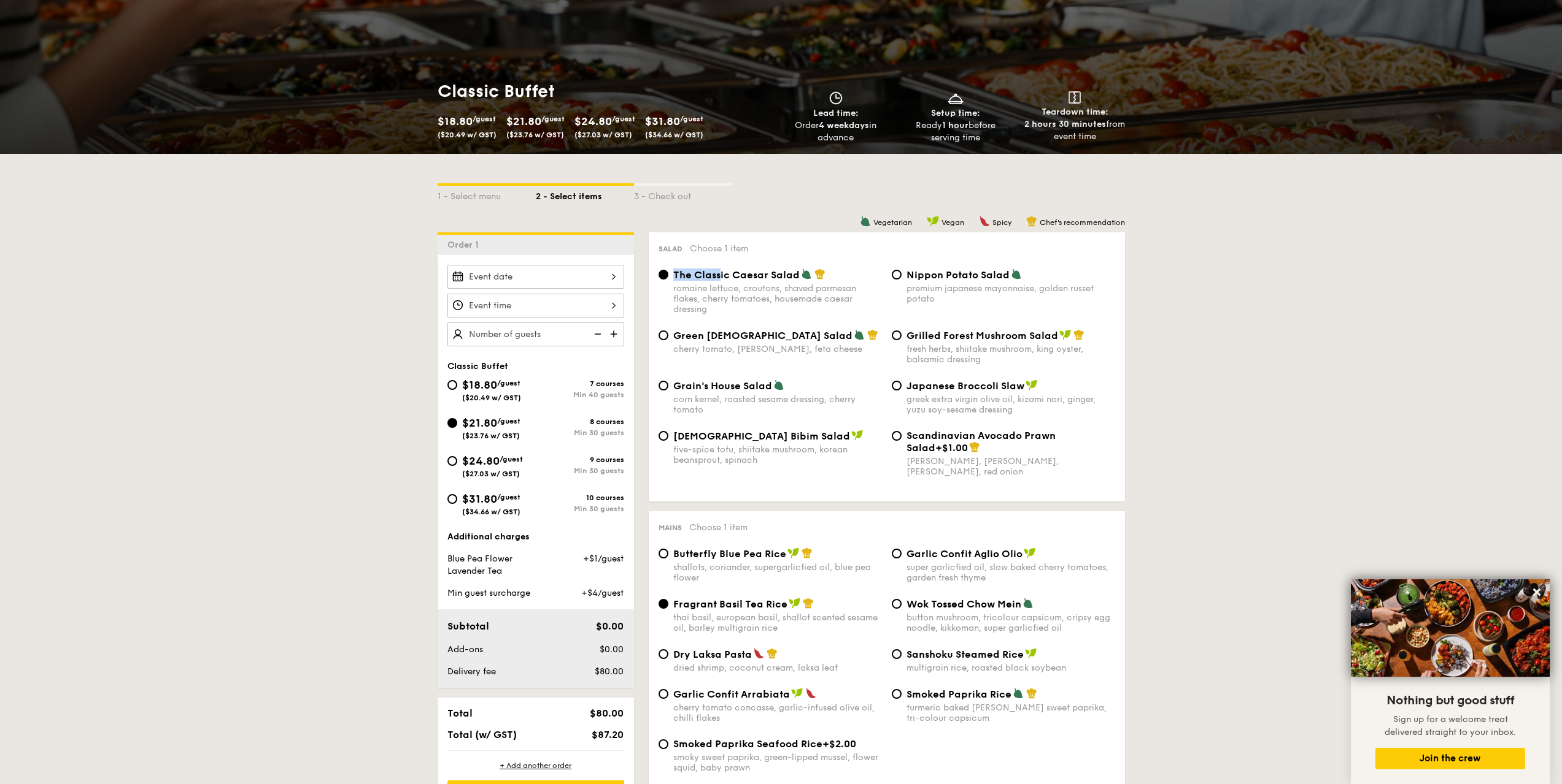
drag, startPoint x: 670, startPoint y: 274, endPoint x: 726, endPoint y: 274, distance: 56.0
click at [726, 274] on div "The Classic Caesar Salad romaine lettuce, croutons, shaved parmesan flakes, che…" at bounding box center [770, 291] width 233 height 46
drag, startPoint x: 841, startPoint y: 275, endPoint x: 671, endPoint y: 278, distance: 170.0
click at [671, 278] on div "The Classic Caesar Salad romaine lettuce, croutons, shaved parmesan flakes, che…" at bounding box center [770, 291] width 233 height 46
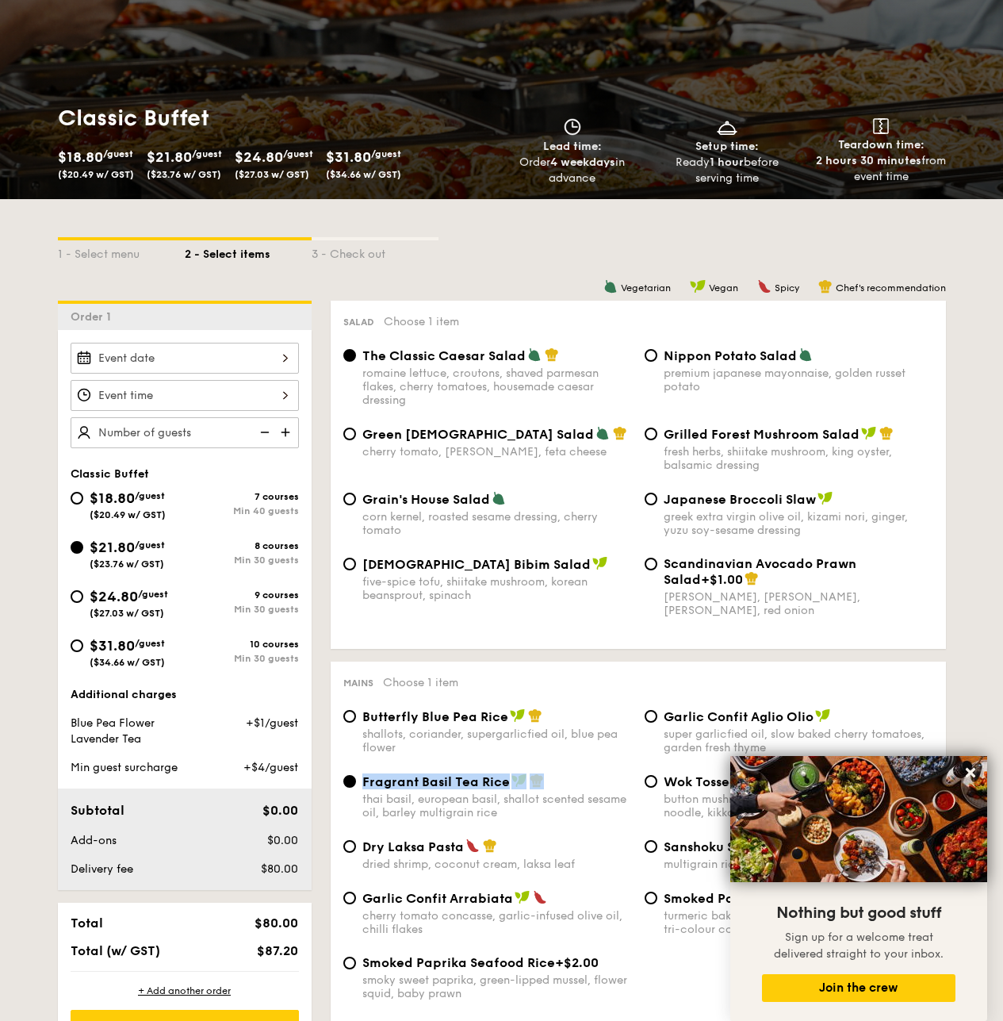
drag, startPoint x: 571, startPoint y: 775, endPoint x: 362, endPoint y: 780, distance: 208.7
click at [362, 780] on div "Fragrant Basil Tea Rice" at bounding box center [497, 781] width 270 height 16
copy div "Fragrant Basil Tea Rice"
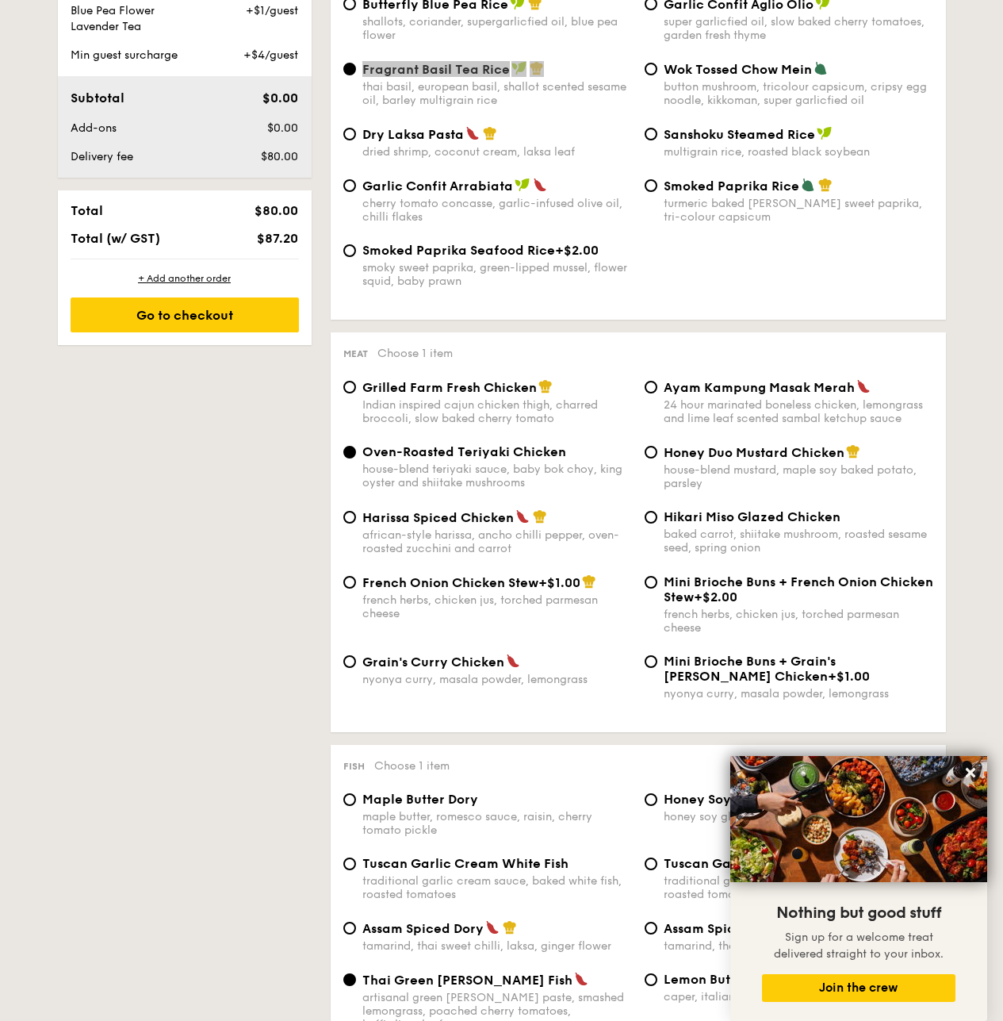
scroll to position [940, 0]
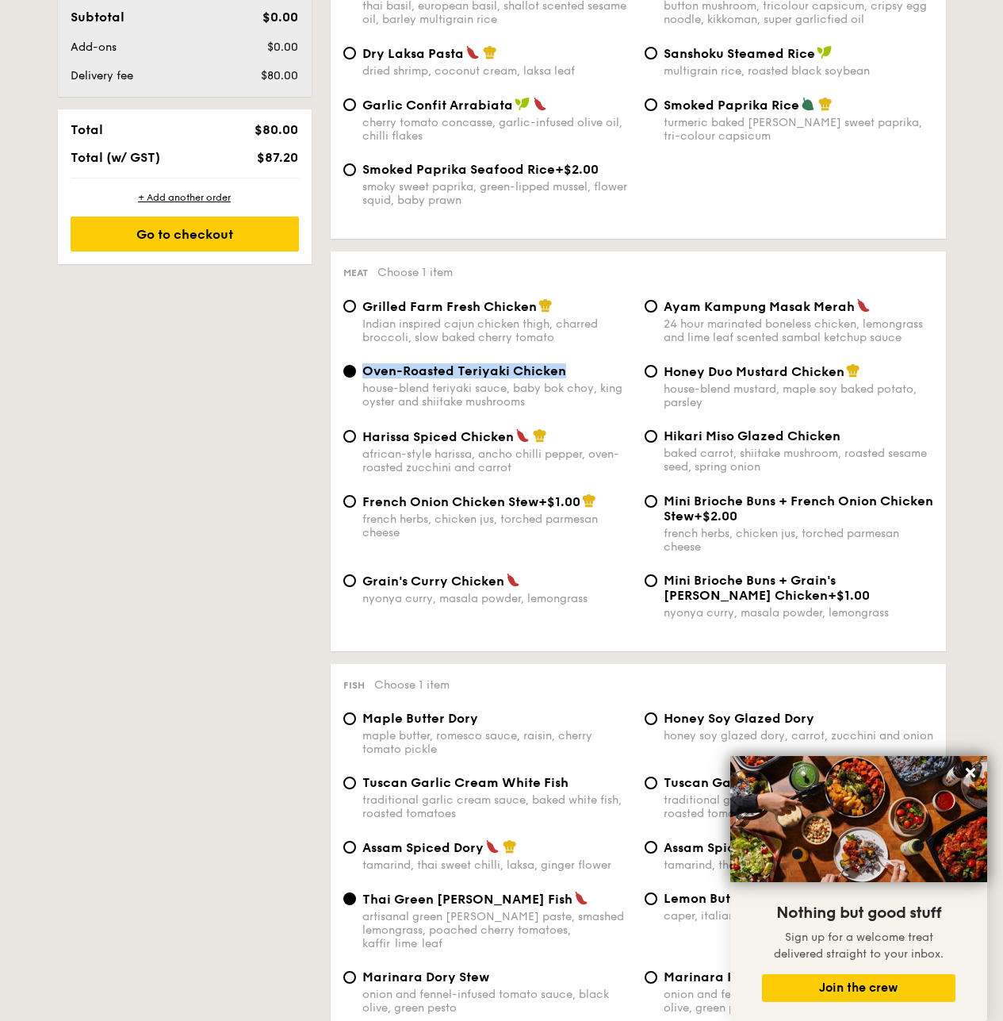
drag, startPoint x: 574, startPoint y: 369, endPoint x: 366, endPoint y: 371, distance: 208.6
click at [366, 371] on div "Oven-Roasted Teriyaki Chicken" at bounding box center [497, 370] width 270 height 15
copy span "Oven-Roasted Teriyaki Chicken"
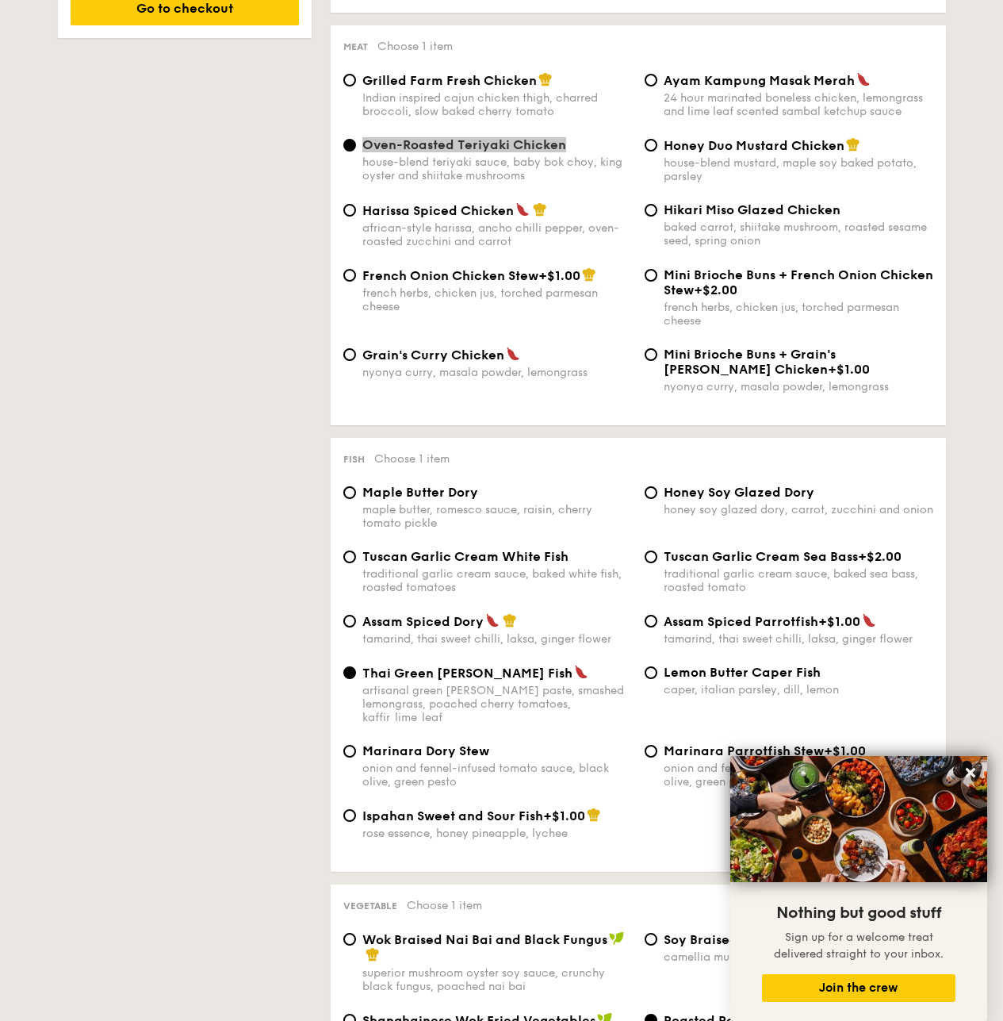
scroll to position [1178, 0]
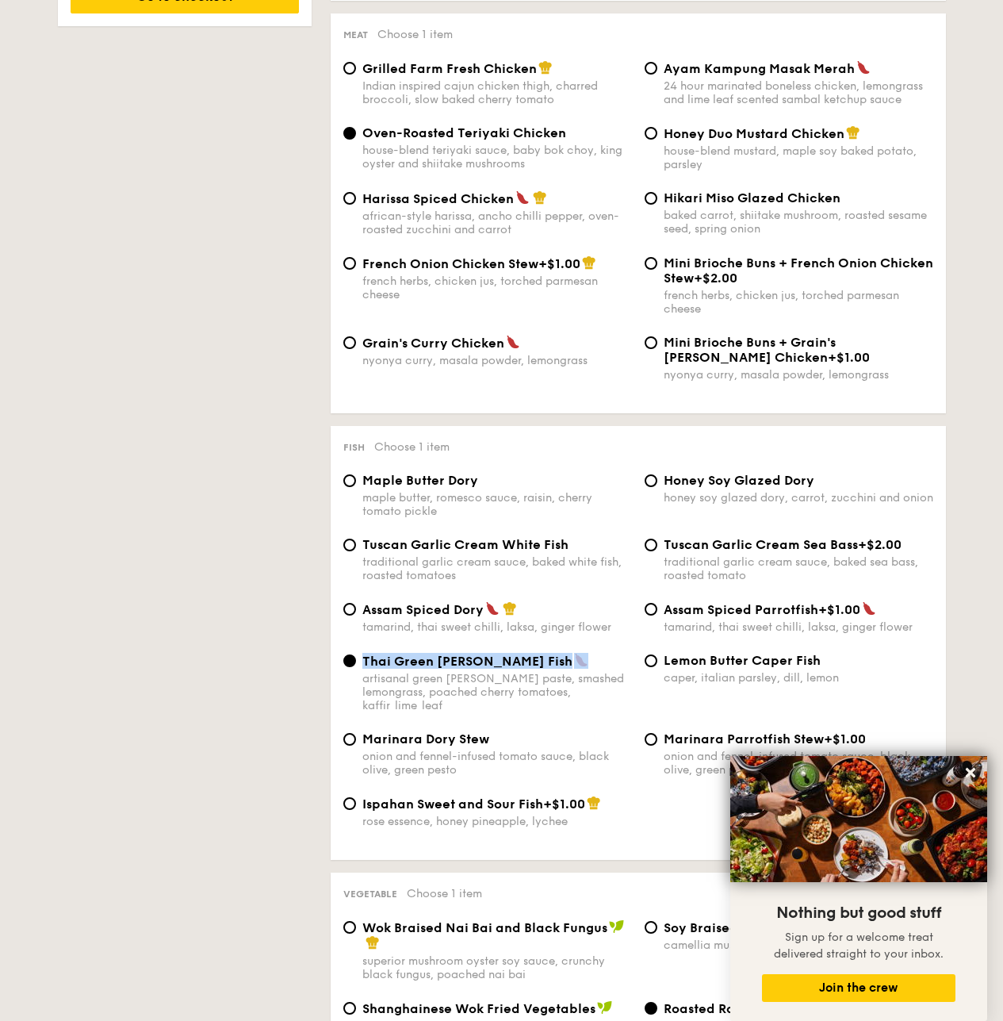
drag, startPoint x: 538, startPoint y: 657, endPoint x: 357, endPoint y: 659, distance: 180.9
click at [357, 659] on div "Thai Green [PERSON_NAME] Fish artisanal green [PERSON_NAME] paste, smashed lemo…" at bounding box center [487, 682] width 301 height 59
copy span "Thai Green [PERSON_NAME] Fish"
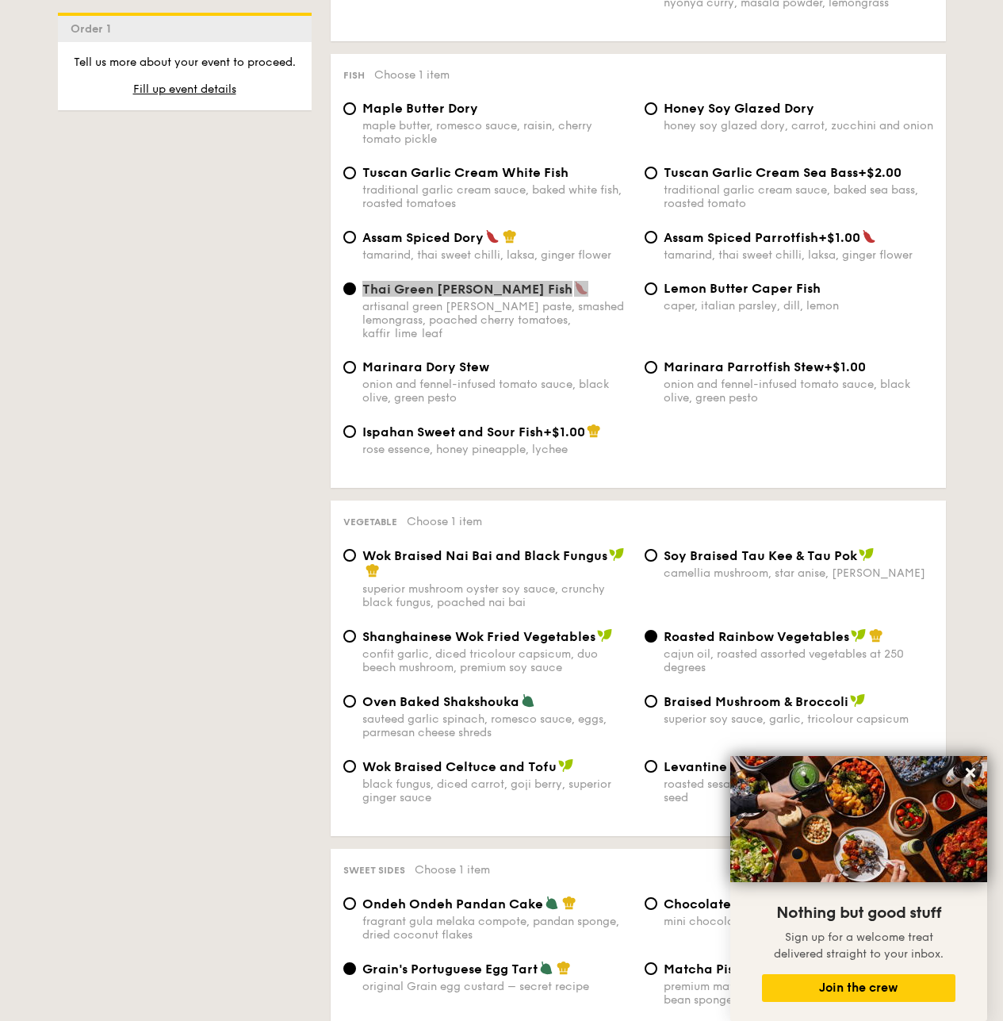
scroll to position [1574, 0]
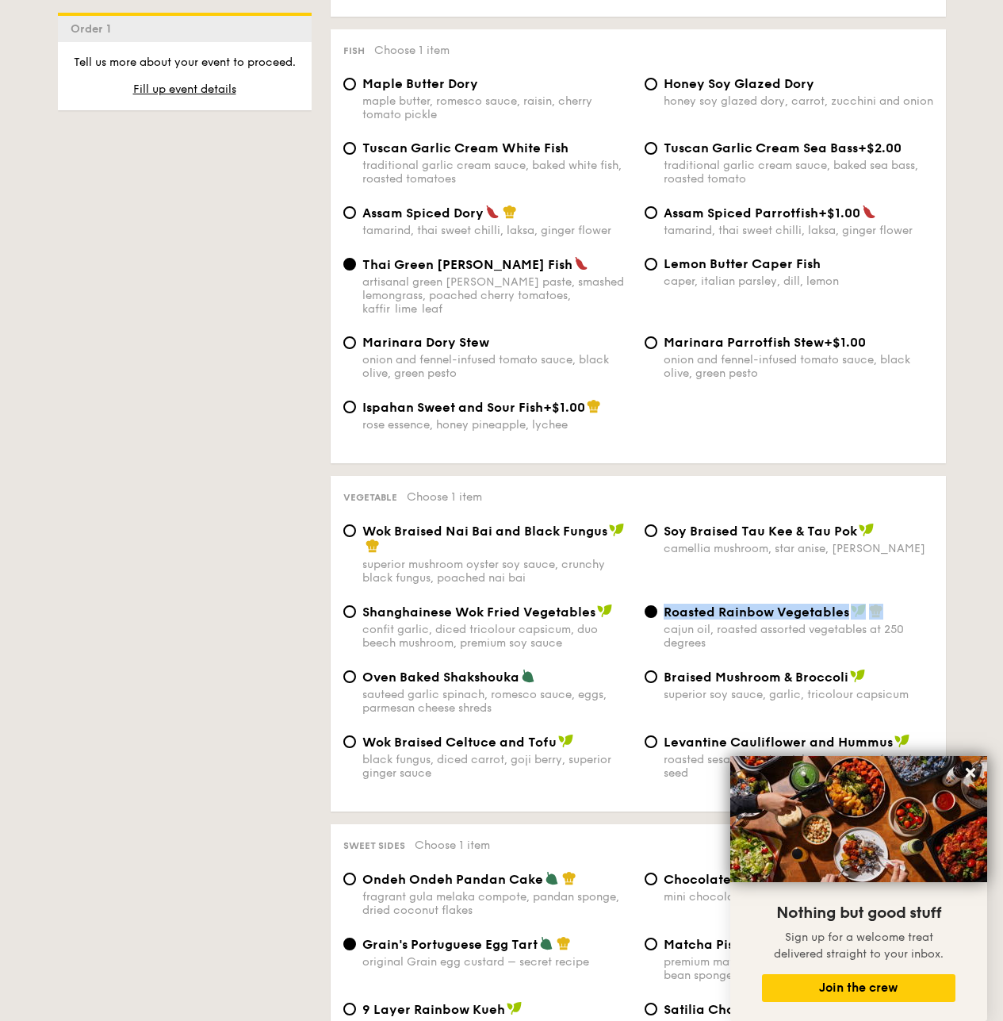
drag, startPoint x: 899, startPoint y: 596, endPoint x: 662, endPoint y: 604, distance: 237.3
click at [662, 604] on div "Roasted Rainbow Vegetables cajun oil, roasted assorted vegetables at 250 degrees" at bounding box center [789, 627] width 301 height 46
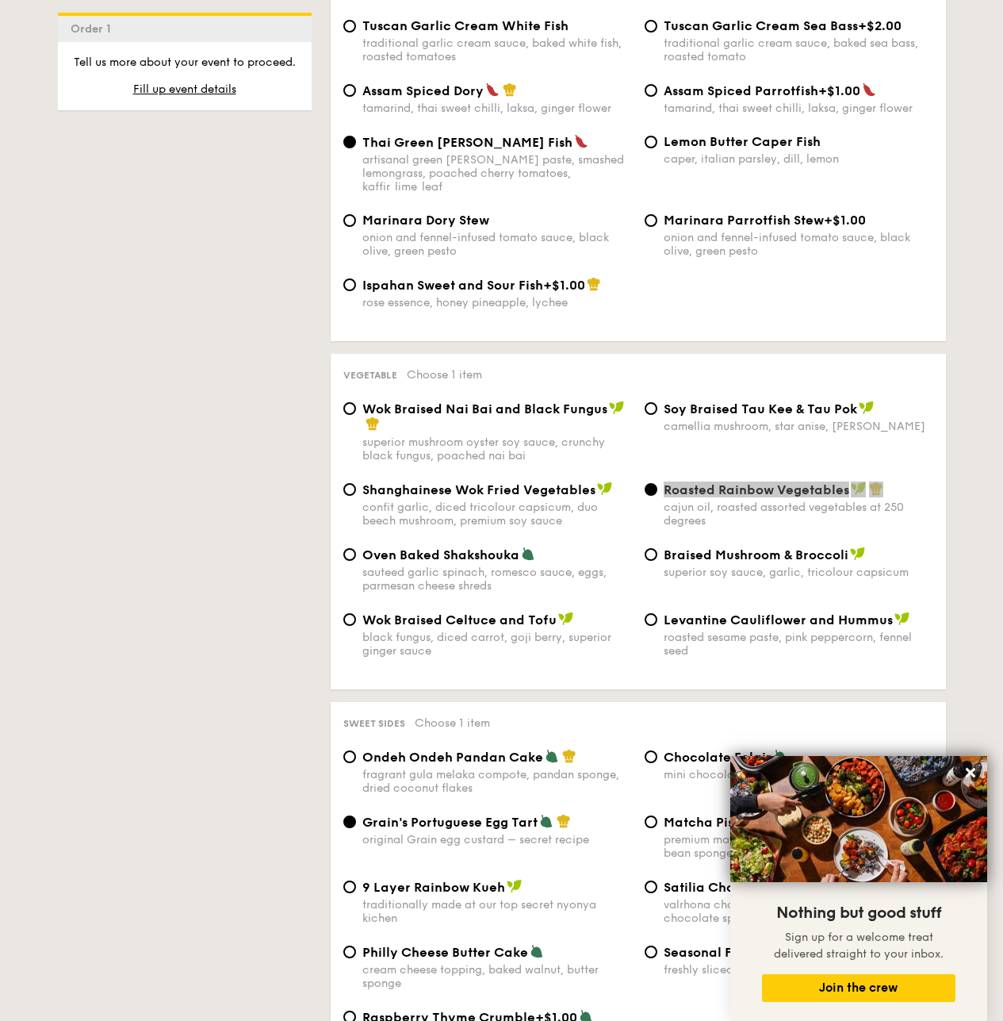
scroll to position [1971, 0]
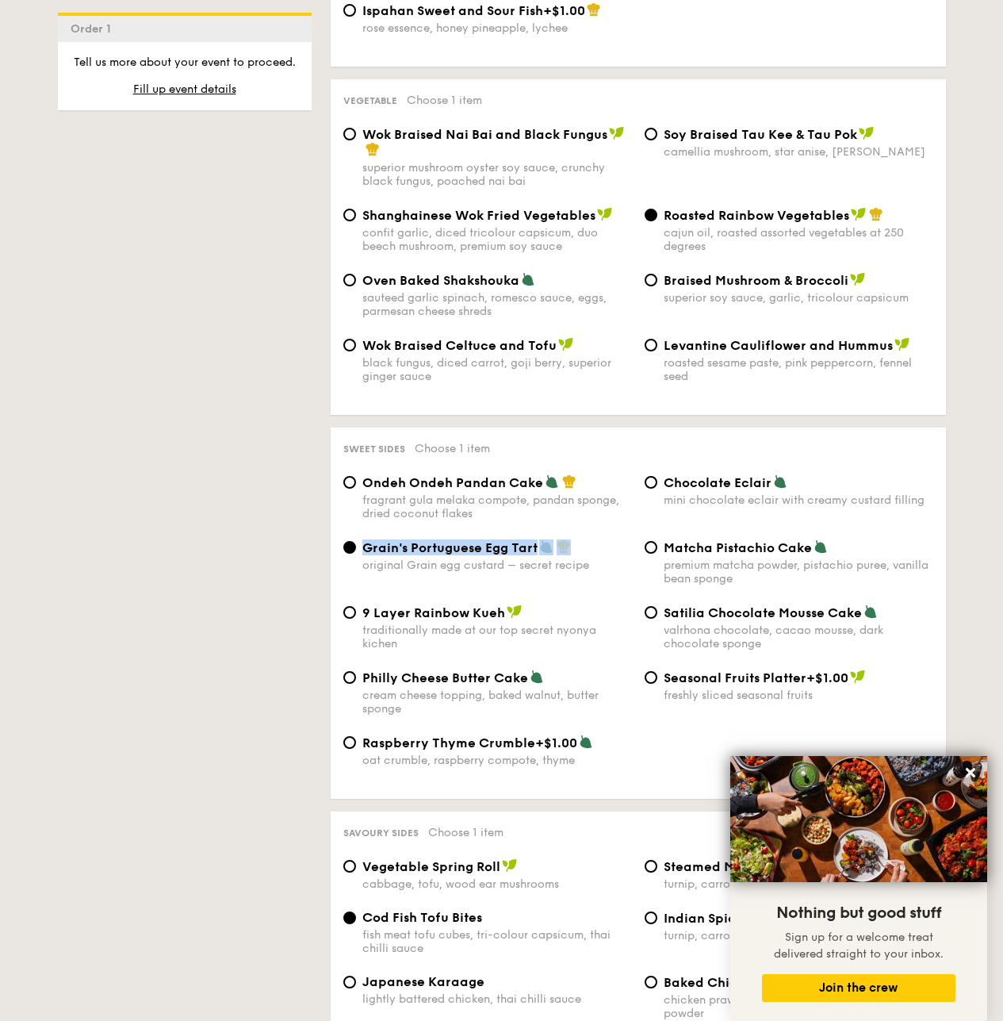
drag, startPoint x: 589, startPoint y: 533, endPoint x: 363, endPoint y: 531, distance: 226.1
click at [363, 539] on div "Grain's Portuguese Egg Tart" at bounding box center [497, 547] width 270 height 16
copy div "Grain's Portuguese Egg Tart"
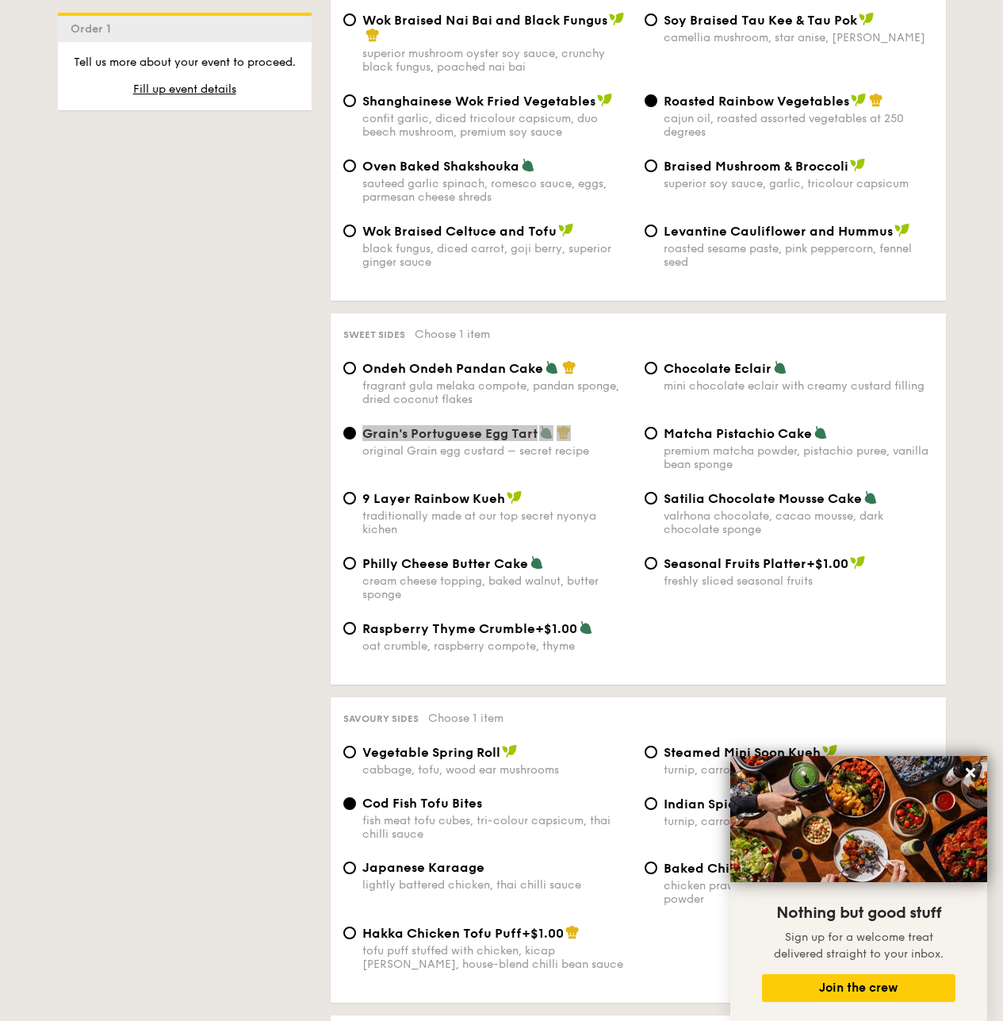
scroll to position [2130, 0]
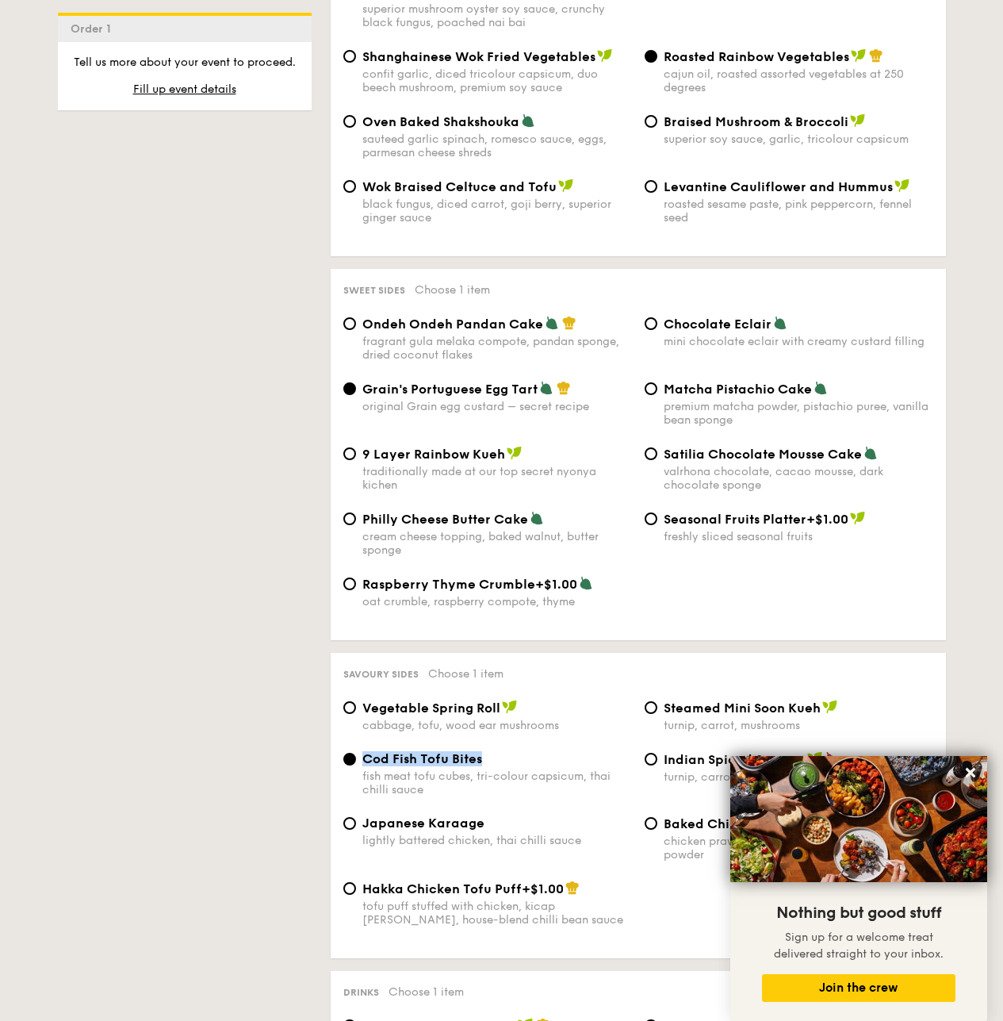
drag, startPoint x: 510, startPoint y: 742, endPoint x: 360, endPoint y: 751, distance: 150.2
click at [360, 751] on div "Cod Fish Tofu Bites fish meat tofu cubes, tri-colour capsicum, thai chilli sauce" at bounding box center [487, 773] width 301 height 45
copy span "Cod Fish Tofu Bites"
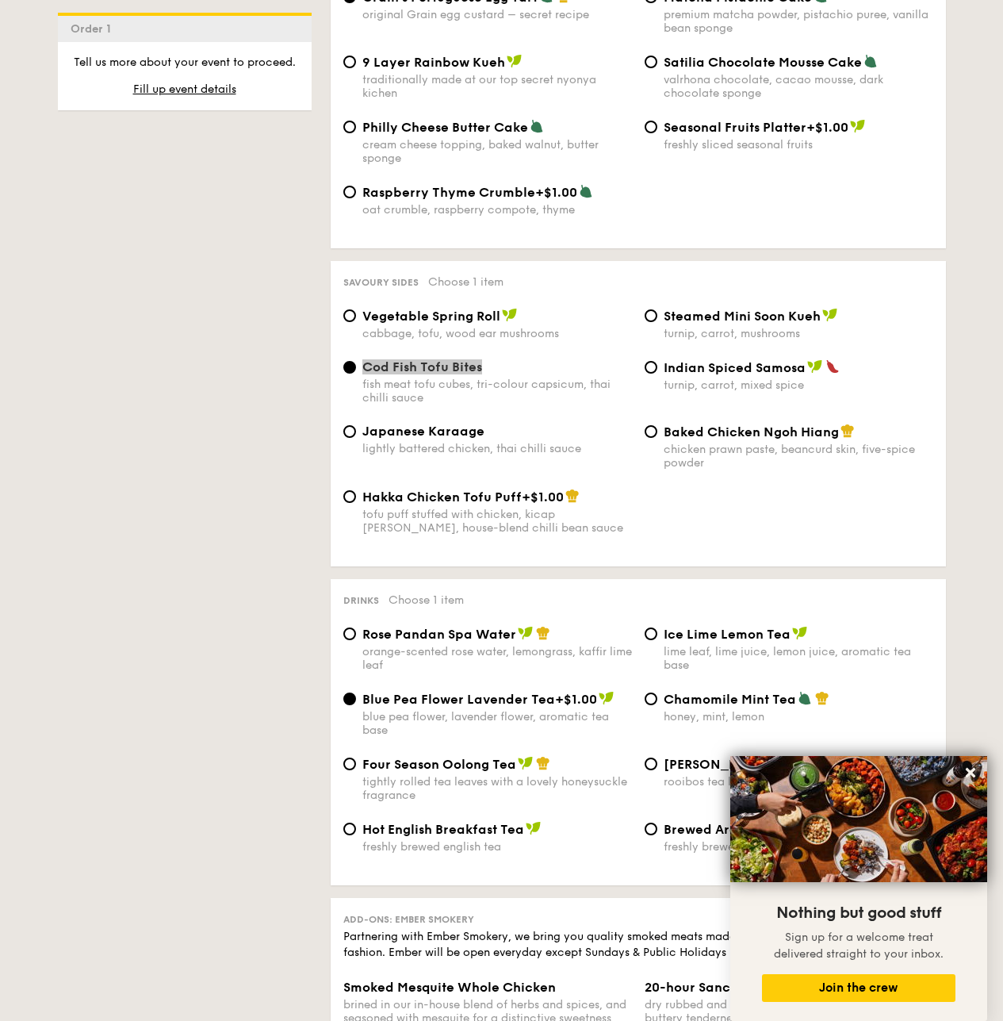
scroll to position [2526, 0]
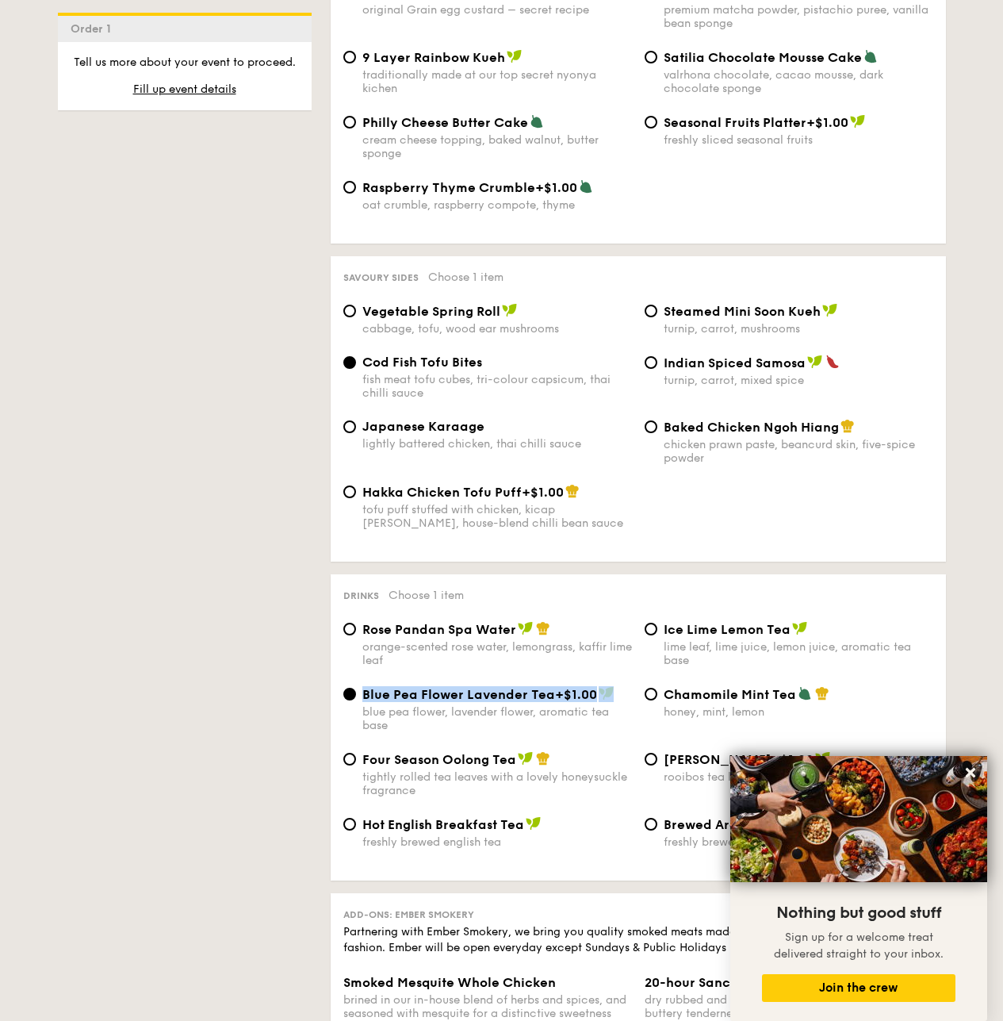
drag, startPoint x: 631, startPoint y: 681, endPoint x: 364, endPoint y: 681, distance: 266.5
click at [364, 686] on div "Blue Pea Flower Lavender Tea +$1.00" at bounding box center [497, 694] width 270 height 16
copy div "Blue Pea Flower Lavender Tea +$1.00"
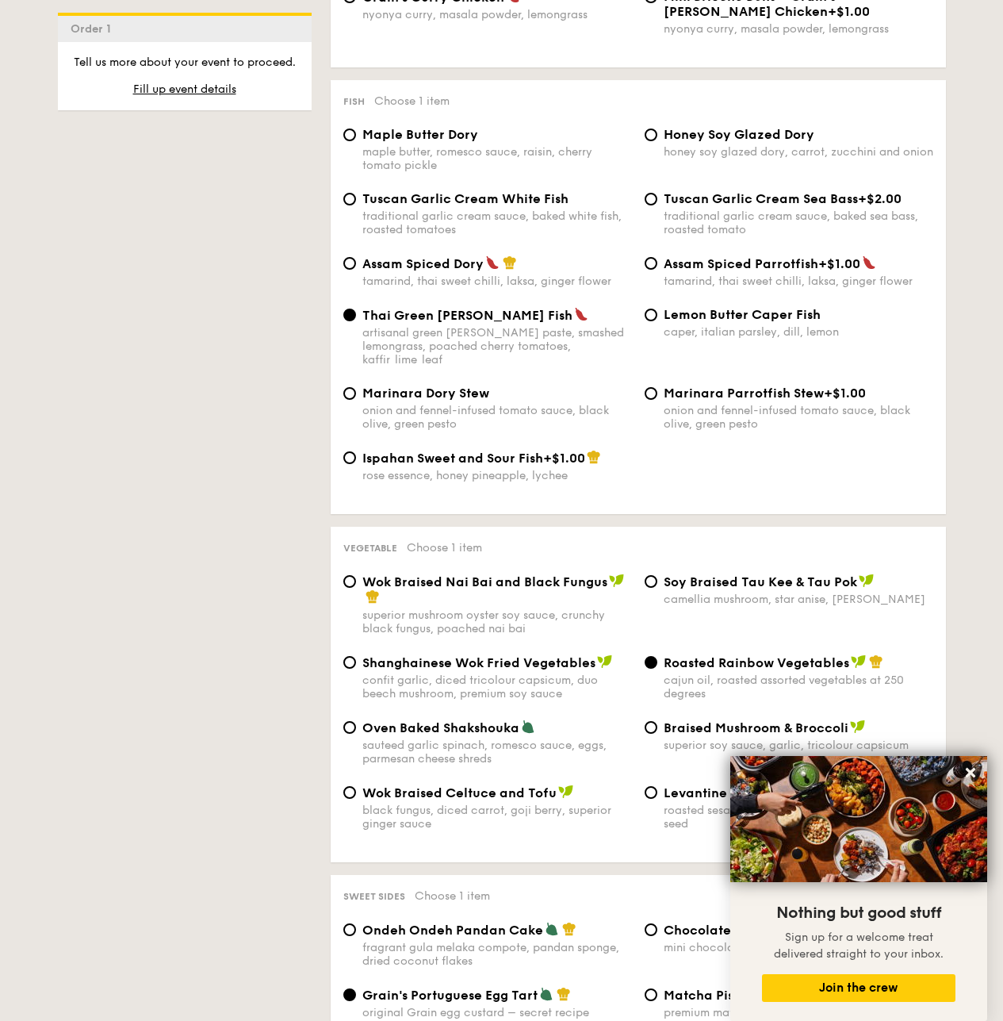
scroll to position [1495, 0]
